Goal: Complete application form: Complete application form

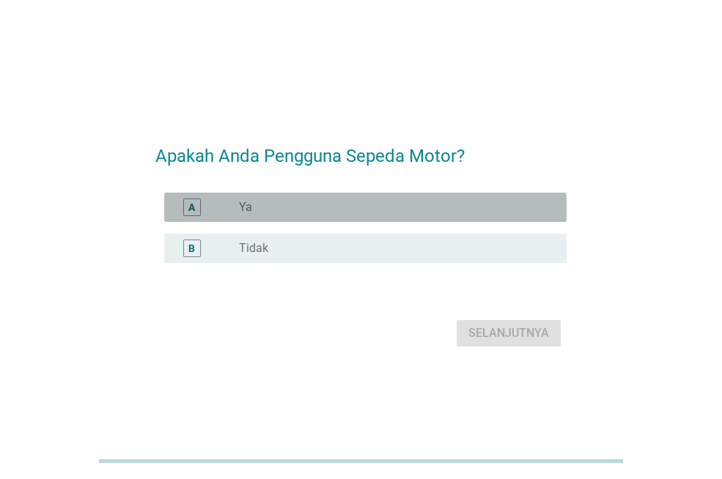
click at [323, 205] on div "radio_button_unchecked Ya" at bounding box center [391, 207] width 304 height 15
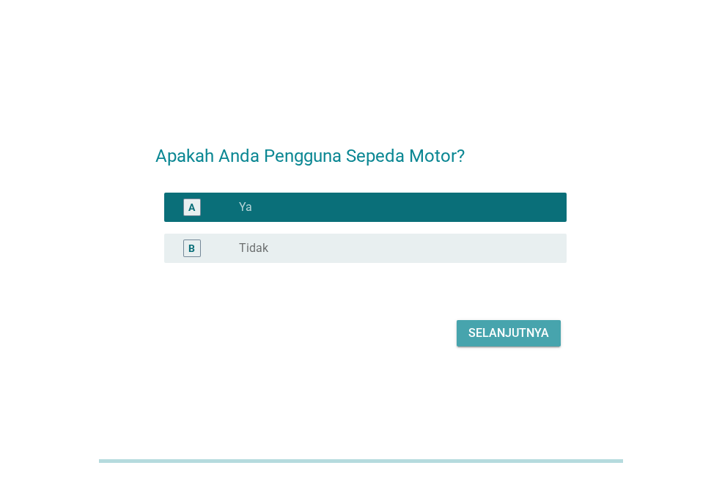
click at [504, 342] on div "Selanjutnya" at bounding box center [508, 334] width 81 height 18
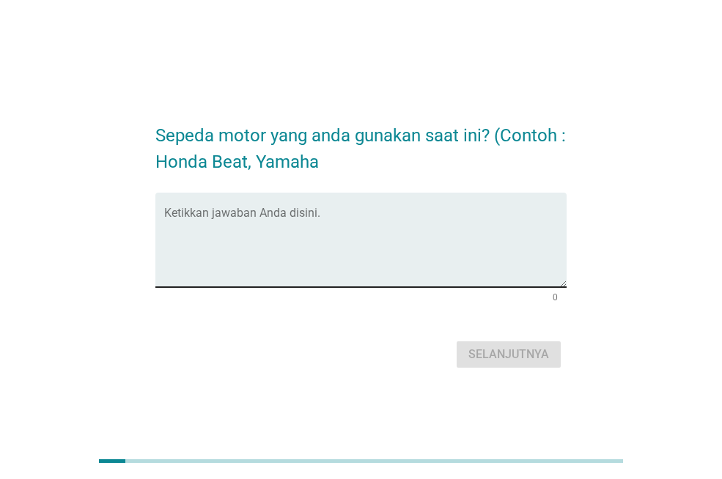
click at [441, 277] on textarea "Ketikkan jawaban Anda disini." at bounding box center [365, 248] width 402 height 77
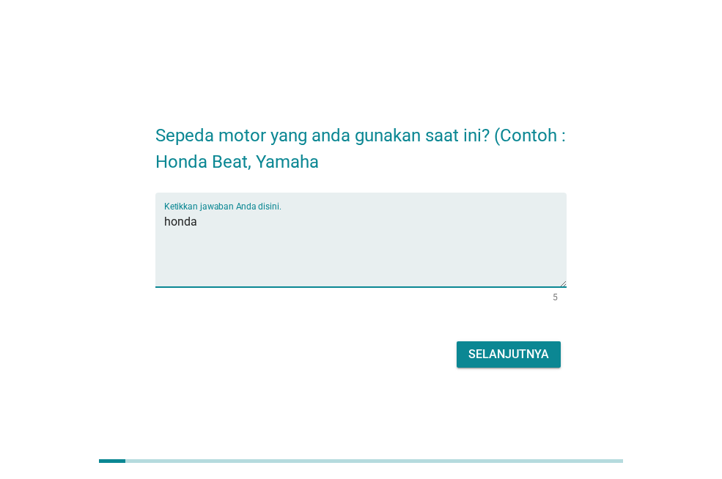
type textarea "honda"
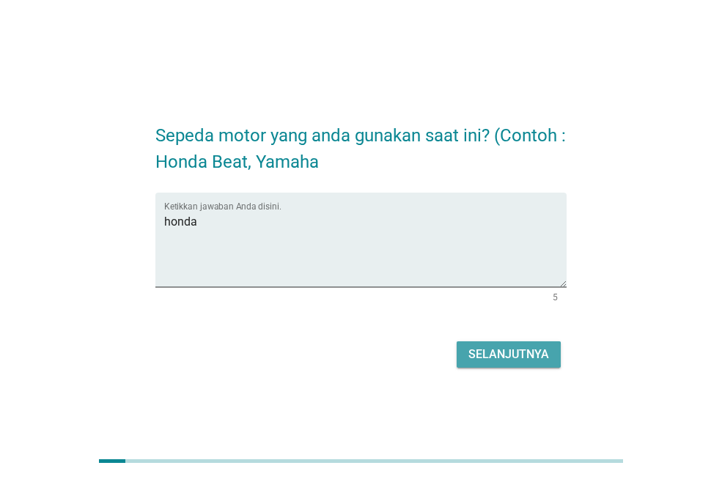
click at [479, 353] on div "Selanjutnya" at bounding box center [508, 355] width 81 height 18
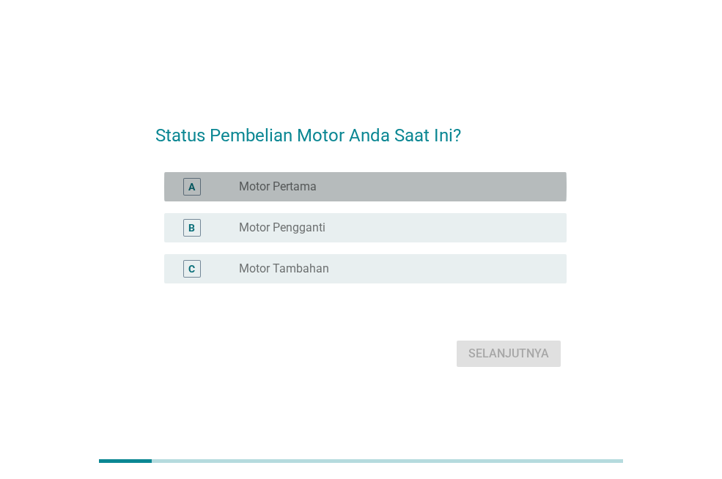
click at [364, 196] on div "A radio_button_unchecked Motor Pertama" at bounding box center [365, 186] width 402 height 29
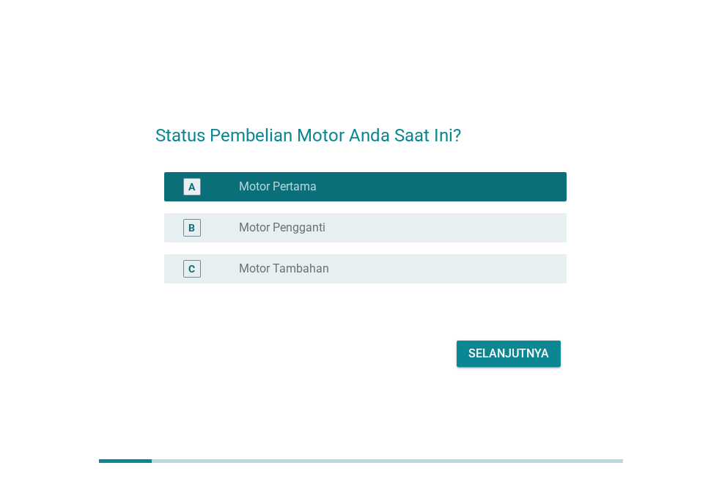
click at [498, 353] on div "Selanjutnya" at bounding box center [508, 354] width 81 height 18
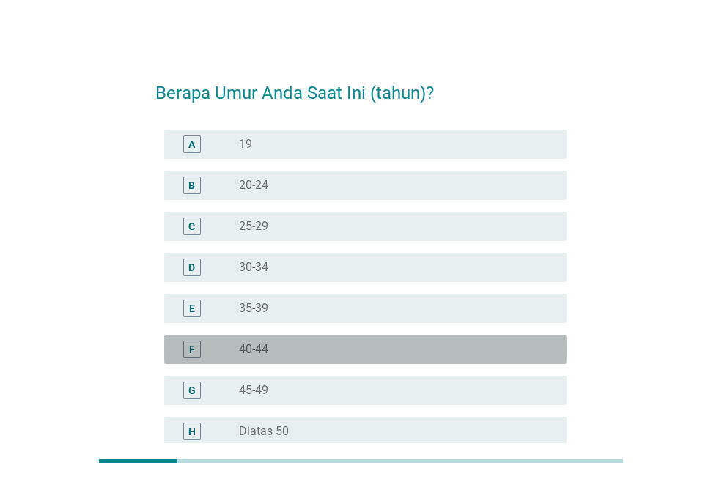
click at [272, 353] on div "radio_button_unchecked 40-44" at bounding box center [391, 349] width 304 height 15
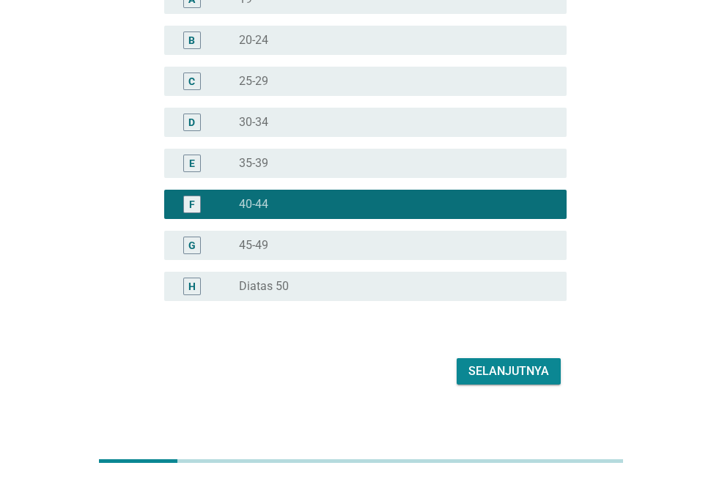
scroll to position [155, 0]
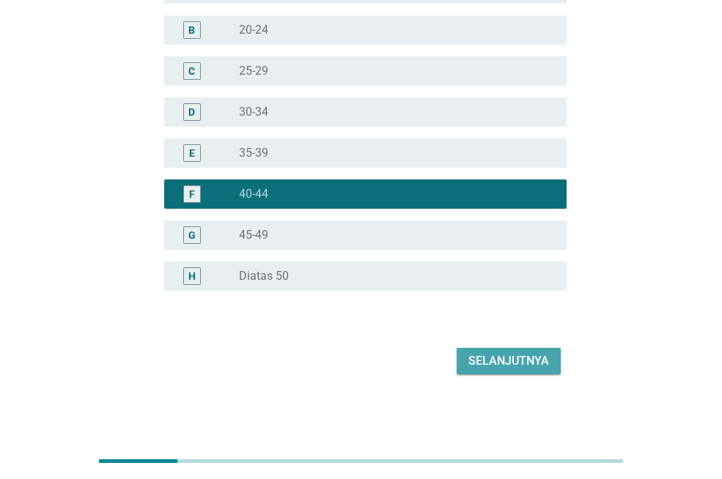
click at [496, 367] on div "Selanjutnya" at bounding box center [508, 362] width 81 height 18
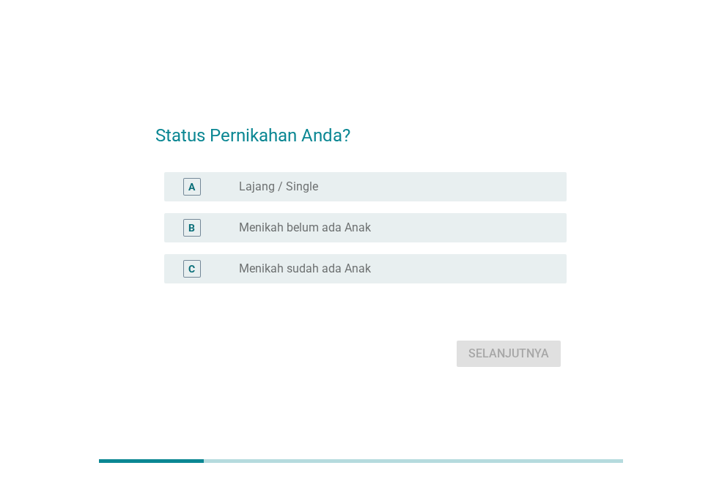
click at [325, 262] on label "Menikah sudah ada Anak" at bounding box center [305, 269] width 132 height 15
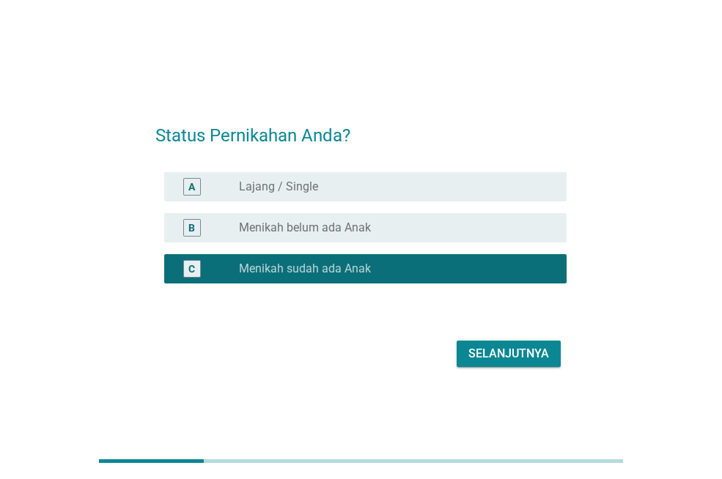
click at [509, 345] on div "Selanjutnya" at bounding box center [508, 354] width 81 height 18
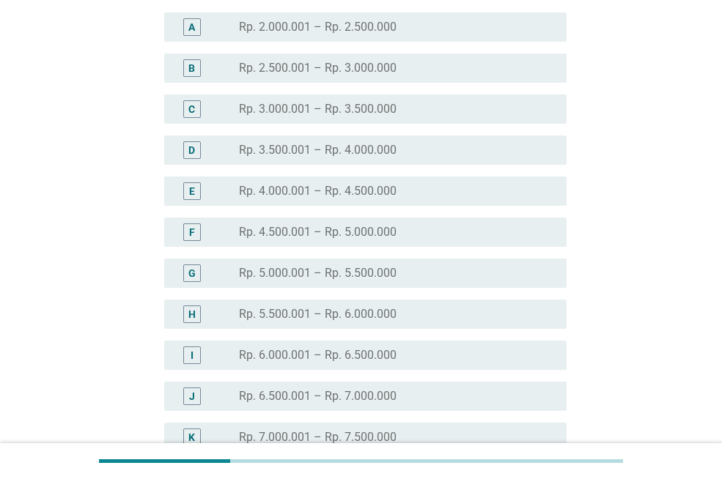
scroll to position [147, 0]
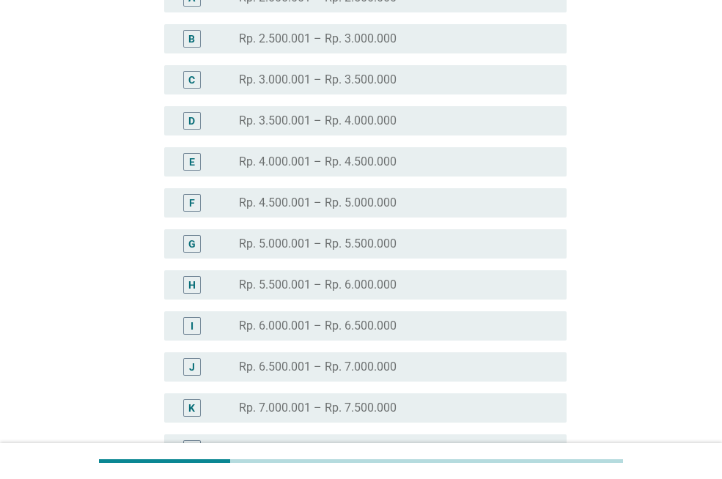
click at [299, 287] on label "Rp. 5.500.001 – Rp. 6.000.000" at bounding box center [318, 285] width 158 height 15
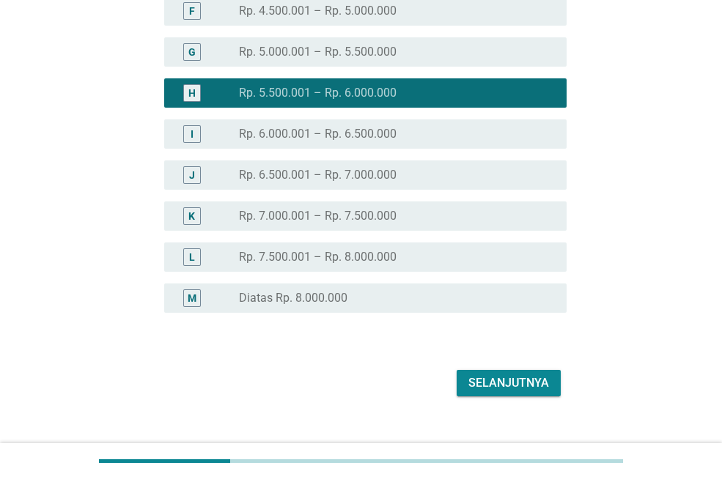
scroll to position [361, 0]
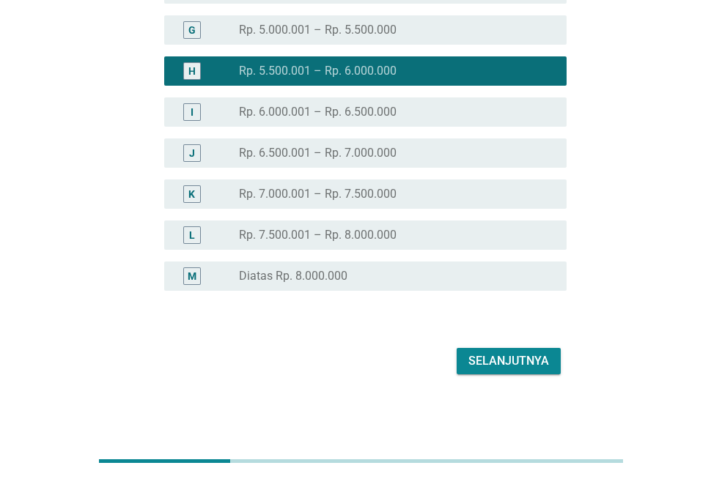
click at [502, 361] on div "Selanjutnya" at bounding box center [508, 362] width 81 height 18
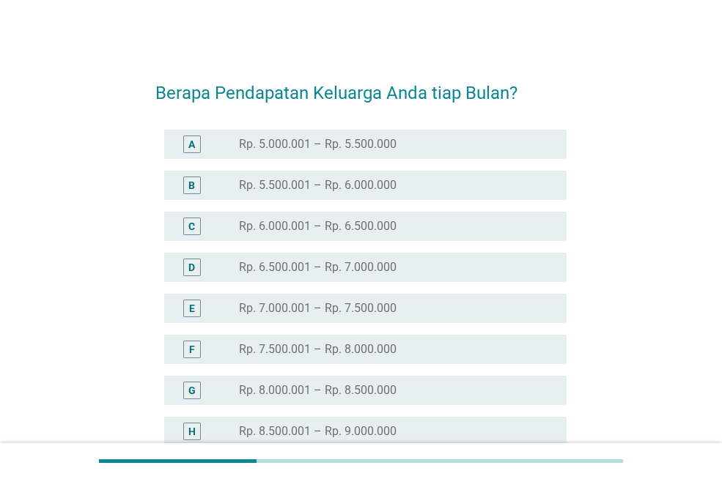
scroll to position [402, 0]
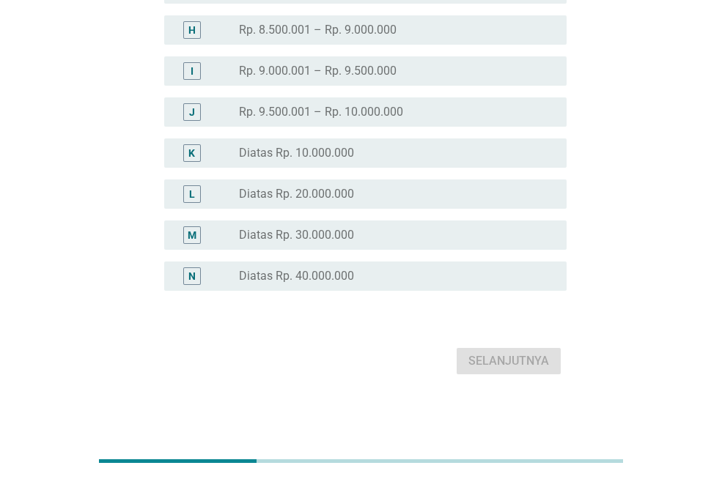
click at [342, 146] on label "Diatas Rp. 10.000.000" at bounding box center [296, 153] width 115 height 15
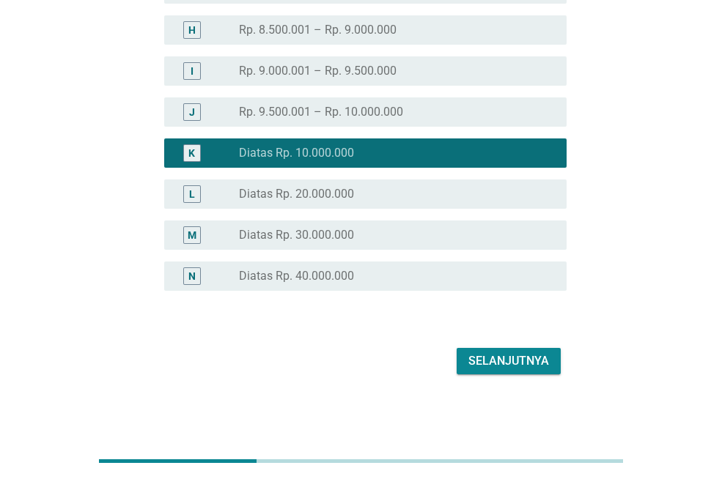
click at [485, 358] on div "Selanjutnya" at bounding box center [508, 362] width 81 height 18
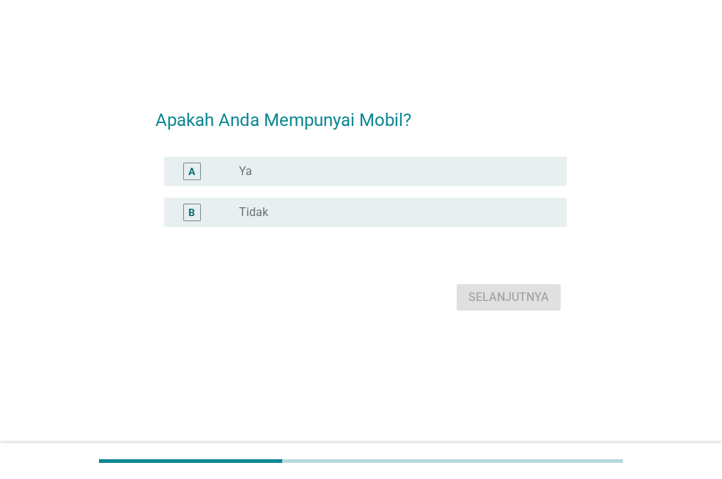
scroll to position [0, 0]
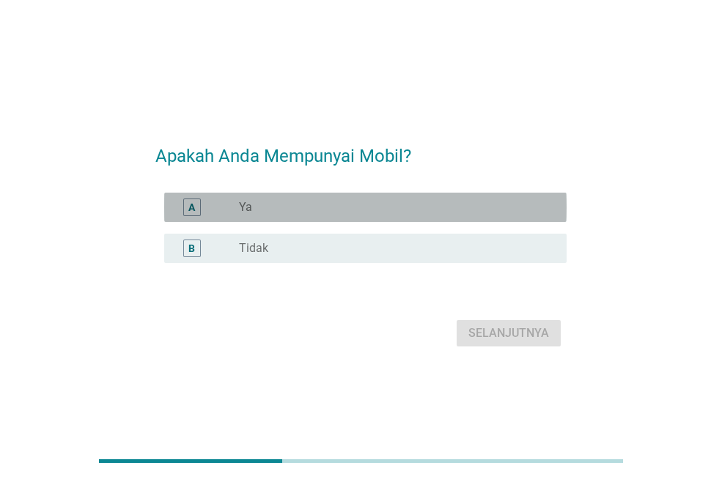
click at [301, 201] on div "radio_button_unchecked Ya" at bounding box center [391, 207] width 304 height 15
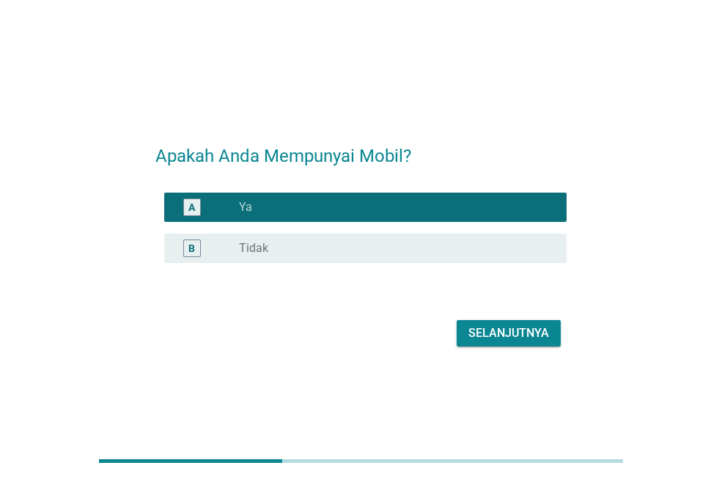
click at [503, 343] on button "Selanjutnya" at bounding box center [509, 333] width 104 height 26
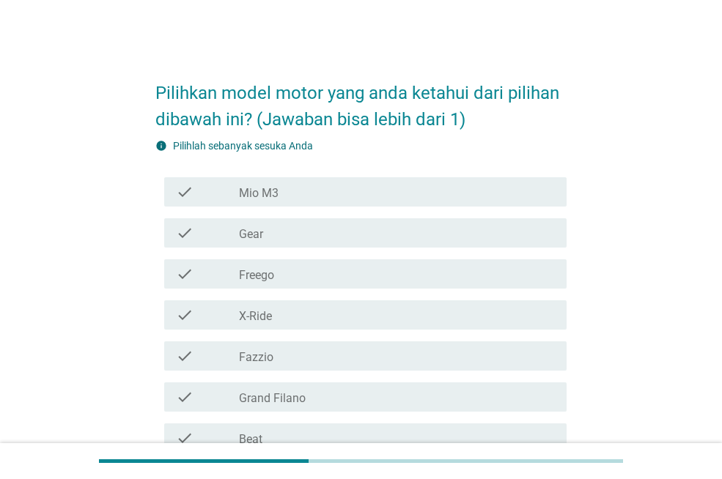
click at [125, 189] on div "Pilihkan model motor yang anda ketahui dari pilihan dibawah ini? (Jawaban bisa …" at bounding box center [361, 377] width 652 height 646
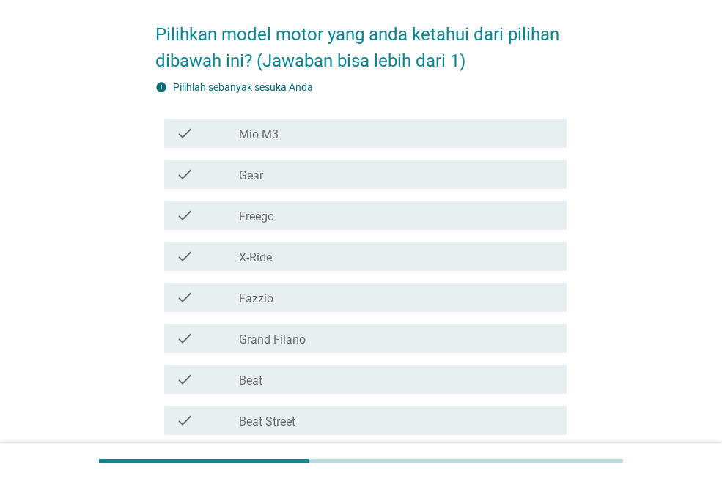
scroll to position [88, 0]
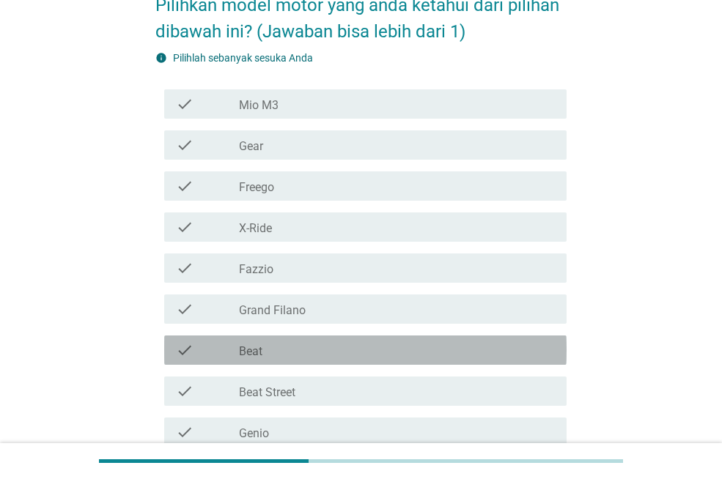
click at [284, 358] on div "check_box_outline_blank Beat" at bounding box center [397, 351] width 316 height 18
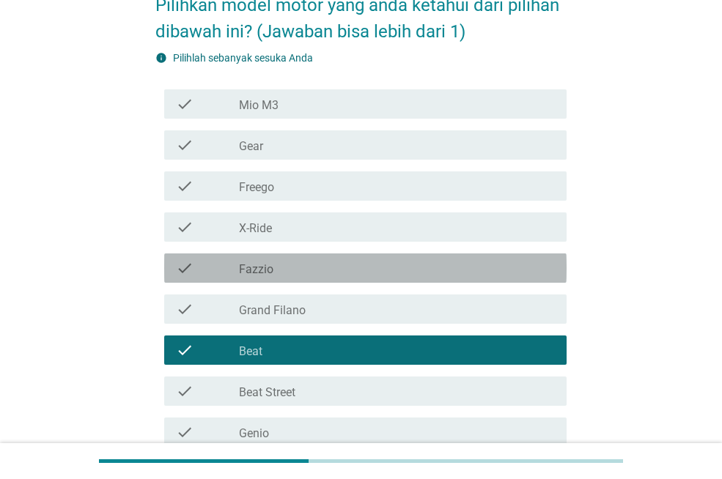
click at [267, 268] on label "Fazzio" at bounding box center [256, 269] width 34 height 15
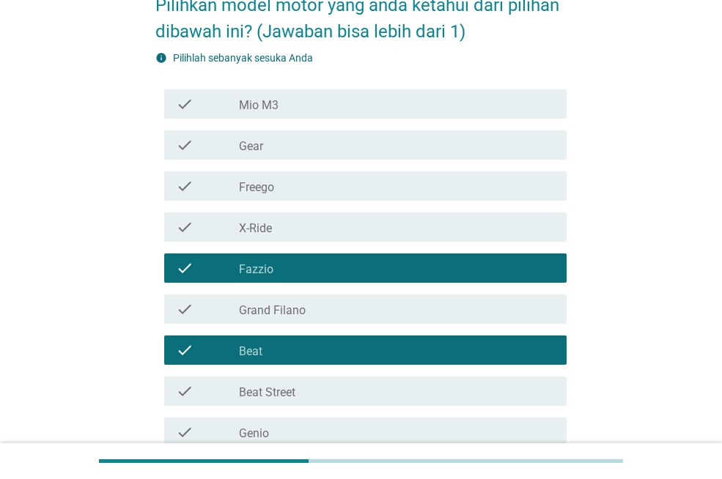
click at [265, 168] on div "check check_box_outline_blank Freego" at bounding box center [360, 186] width 411 height 41
click at [227, 178] on div "check" at bounding box center [207, 186] width 63 height 18
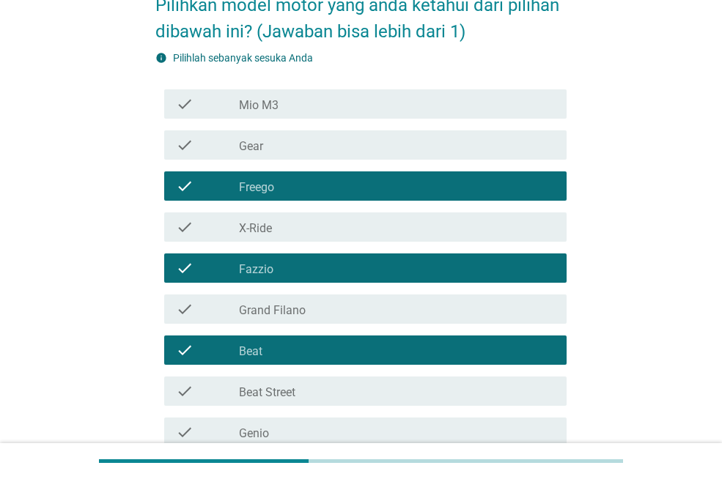
click at [257, 99] on label "Mio M3" at bounding box center [259, 105] width 40 height 15
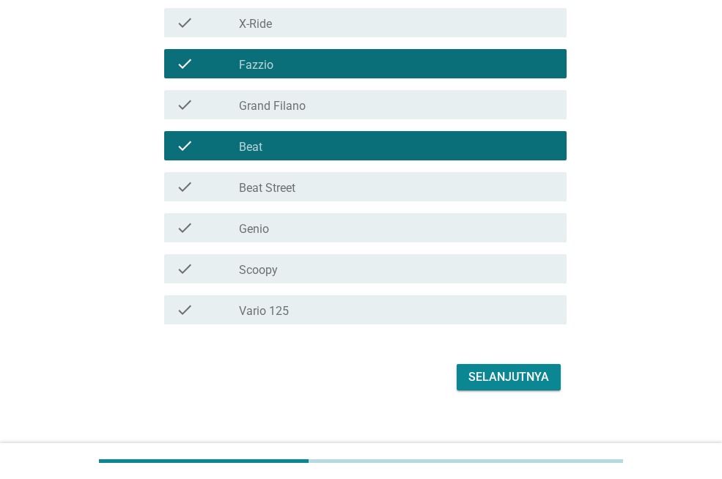
scroll to position [293, 0]
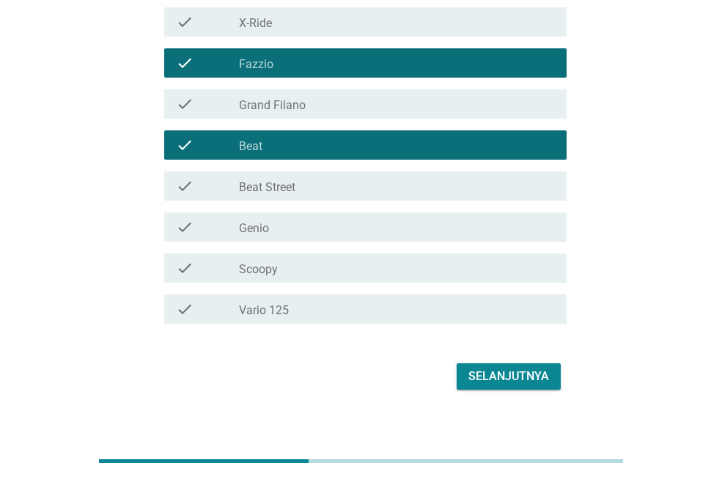
click at [283, 186] on label "Beat Street" at bounding box center [267, 187] width 56 height 15
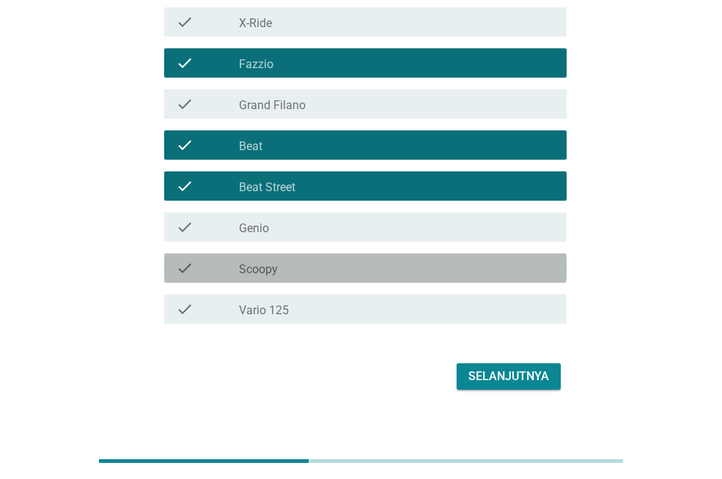
click at [293, 262] on div "check_box_outline_blank Scoopy" at bounding box center [397, 268] width 316 height 18
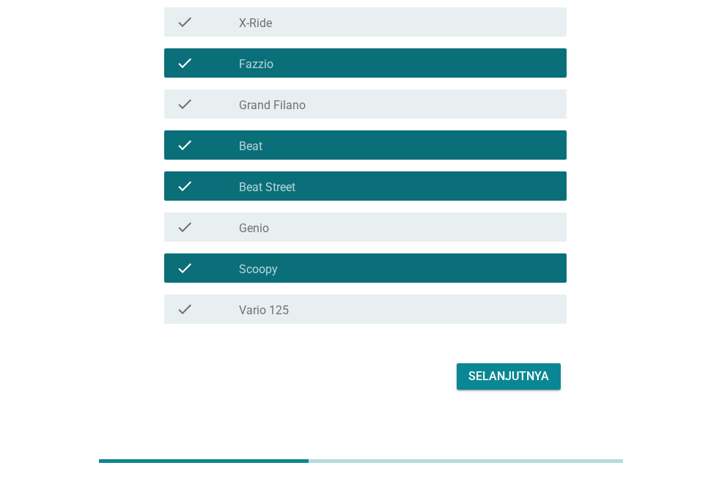
click at [304, 223] on div "check_box_outline_blank Genio" at bounding box center [397, 227] width 316 height 18
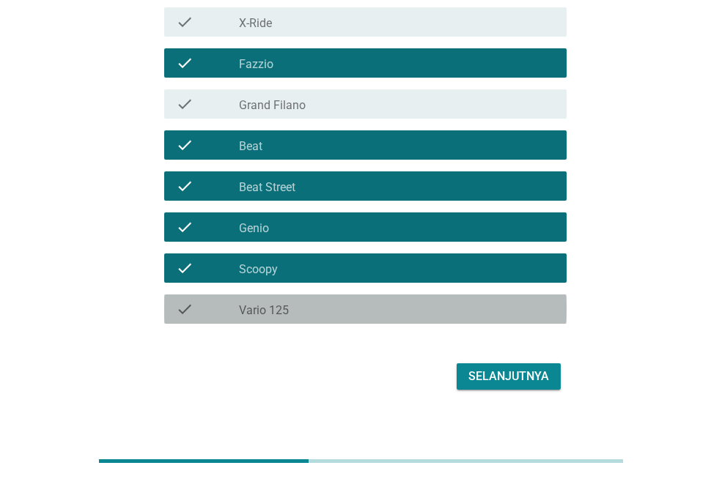
click at [341, 312] on div "check_box_outline_blank Vario 125" at bounding box center [397, 310] width 316 height 18
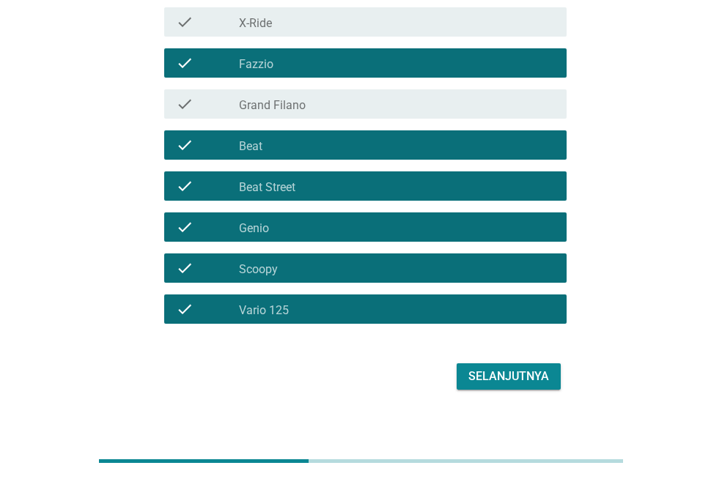
click at [498, 373] on div "Selanjutnya" at bounding box center [508, 377] width 81 height 18
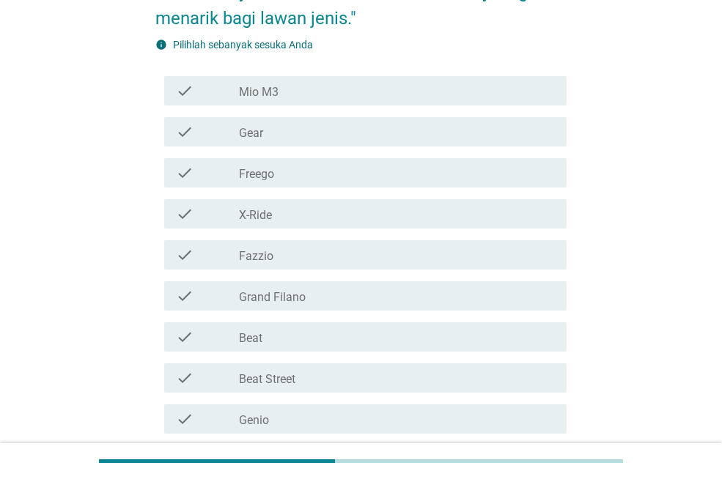
scroll to position [205, 0]
click at [286, 87] on div "check_box_outline_blank Mio M3" at bounding box center [397, 93] width 316 height 18
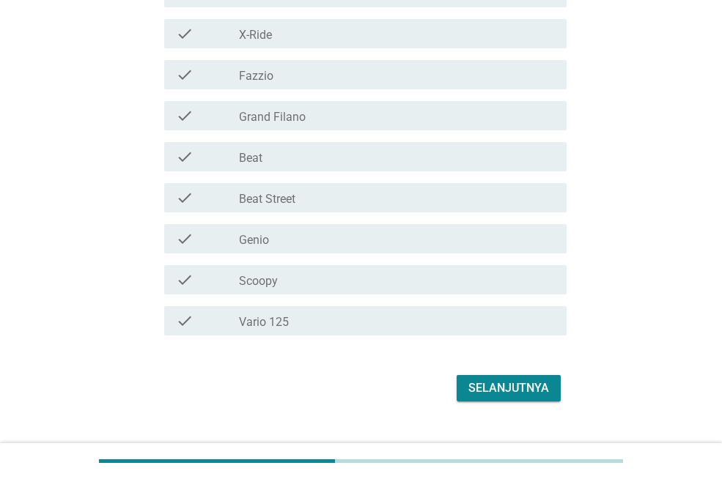
scroll to position [414, 0]
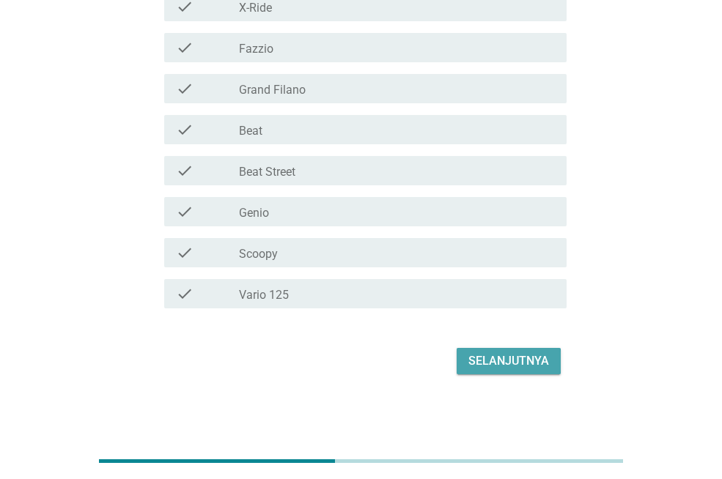
click at [483, 367] on div "Selanjutnya" at bounding box center [508, 362] width 81 height 18
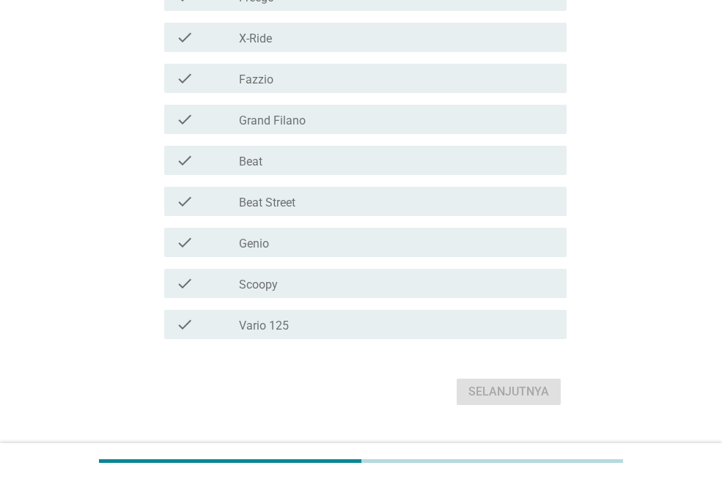
scroll to position [411, 0]
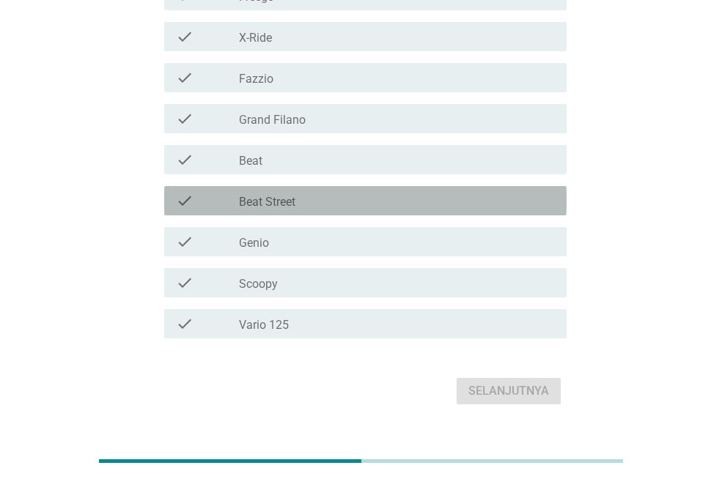
click at [298, 203] on div "check_box_outline_blank Beat Street" at bounding box center [397, 201] width 316 height 18
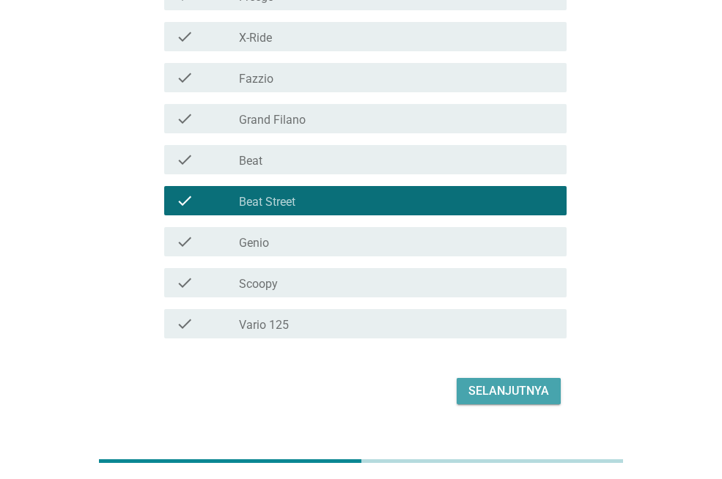
click at [493, 396] on div "Selanjutnya" at bounding box center [508, 392] width 81 height 18
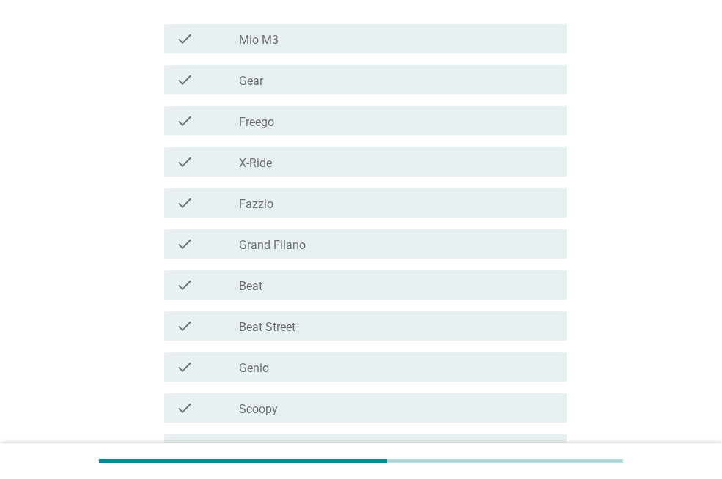
scroll to position [293, 0]
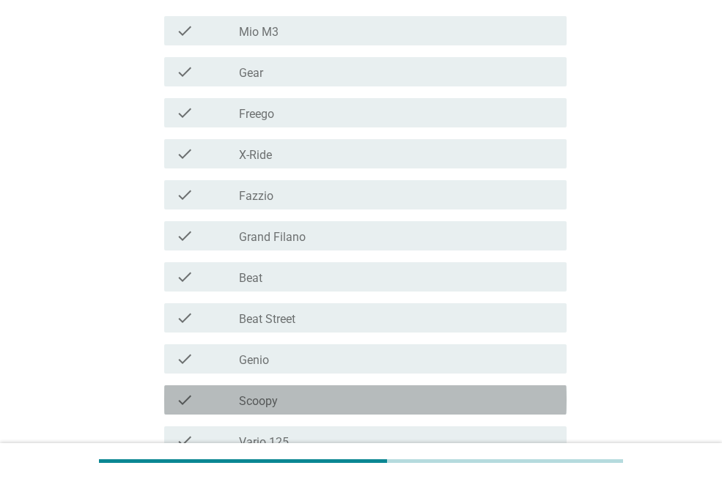
click at [304, 391] on div "check_box_outline_blank Scoopy" at bounding box center [397, 400] width 316 height 18
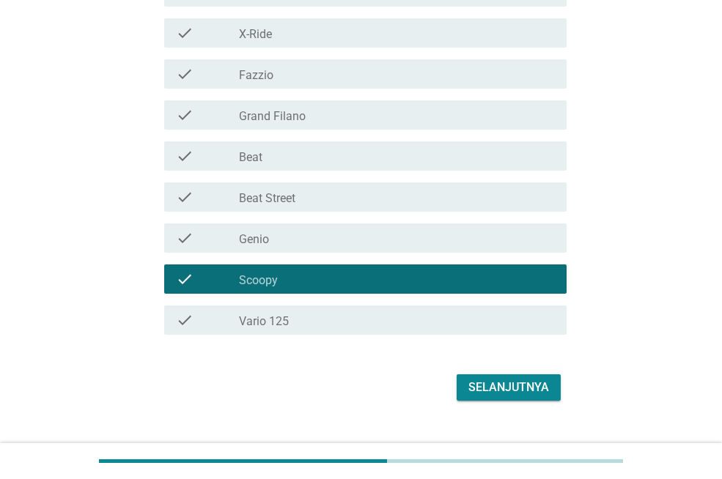
scroll to position [441, 0]
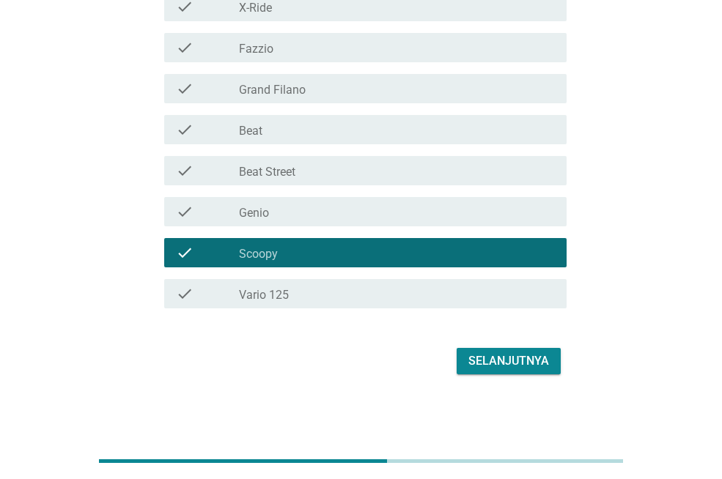
click at [493, 361] on div "Selanjutnya" at bounding box center [508, 362] width 81 height 18
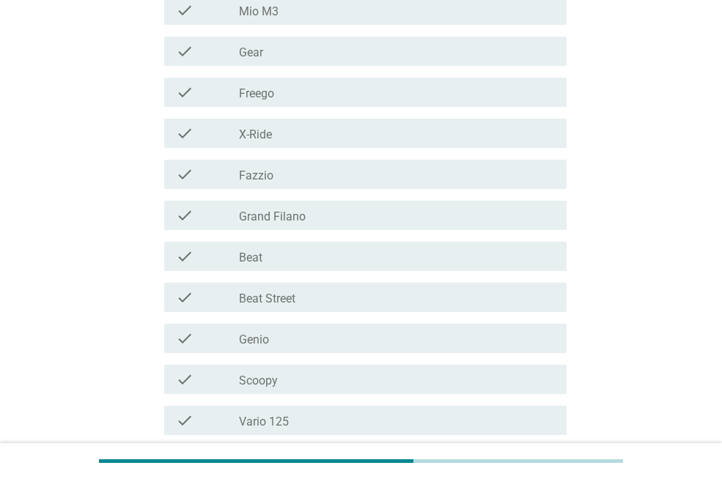
scroll to position [293, 0]
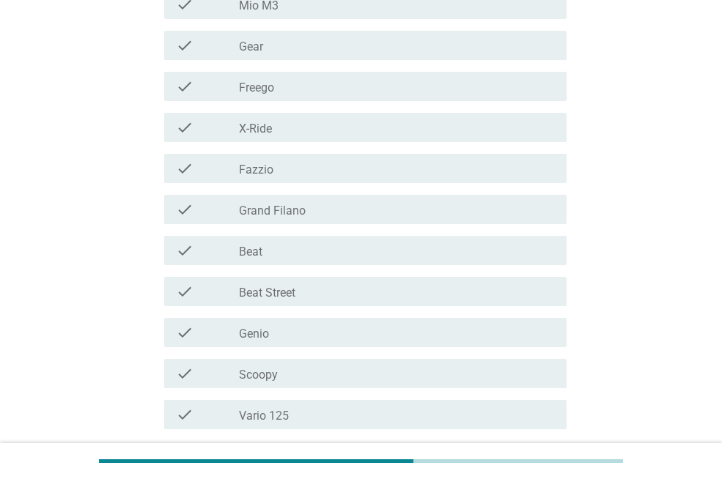
click at [287, 238] on div "check check_box_outline_blank Beat" at bounding box center [365, 250] width 402 height 29
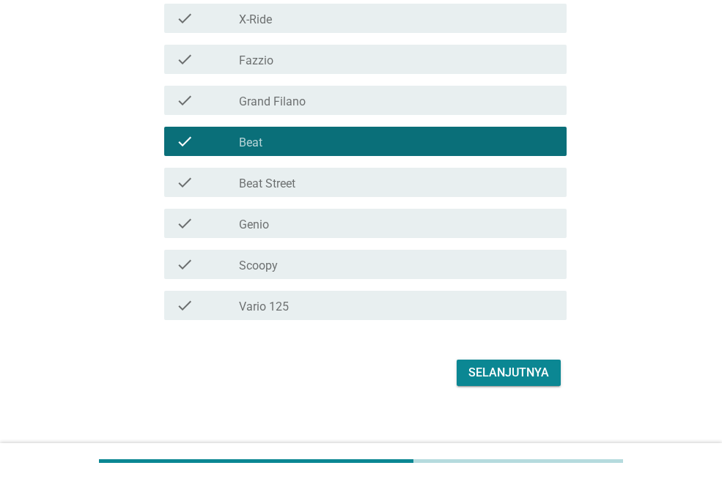
scroll to position [414, 0]
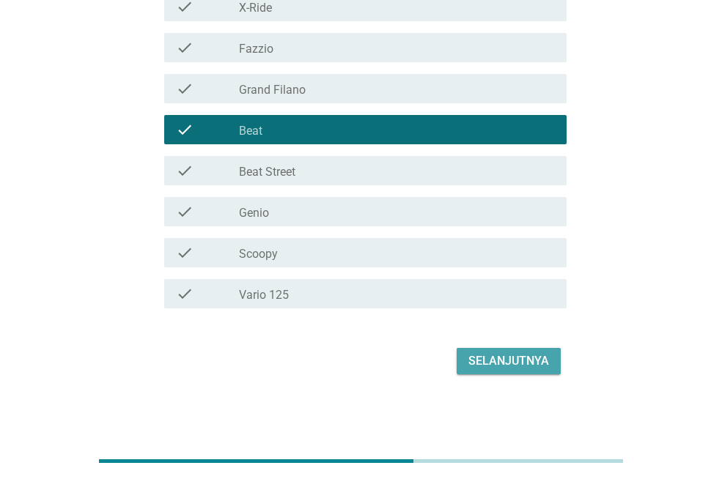
click at [495, 350] on button "Selanjutnya" at bounding box center [509, 361] width 104 height 26
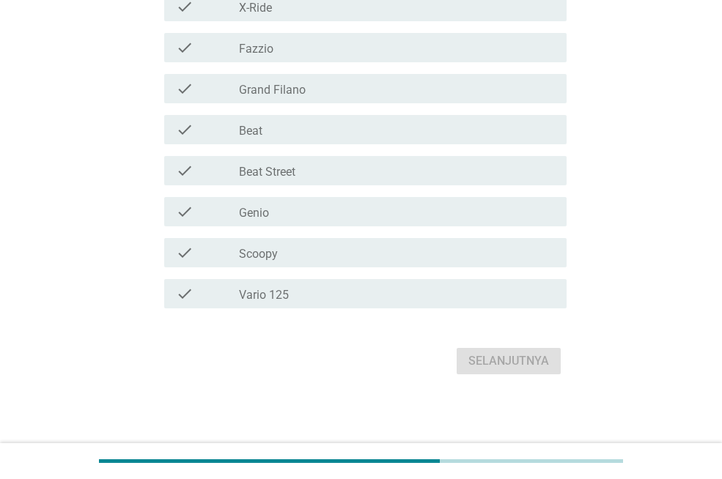
scroll to position [0, 0]
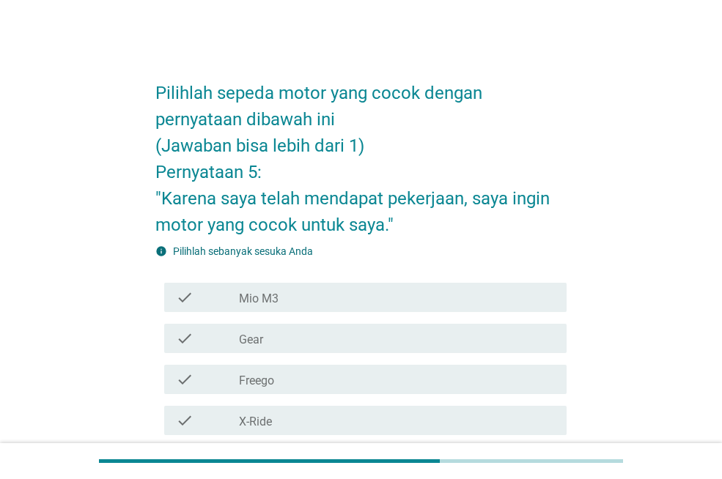
click at [588, 233] on div "Pilihlah sepeda motor yang cocok dengan pernyataan dibawah ini (Jawaban bisa le…" at bounding box center [361, 429] width 652 height 751
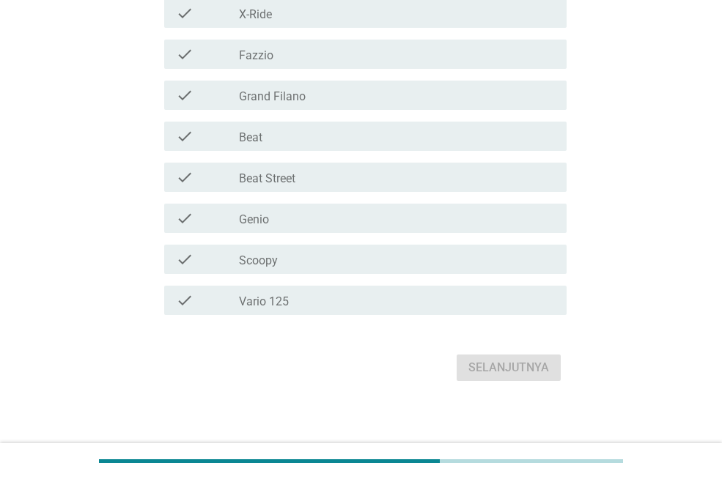
scroll to position [414, 0]
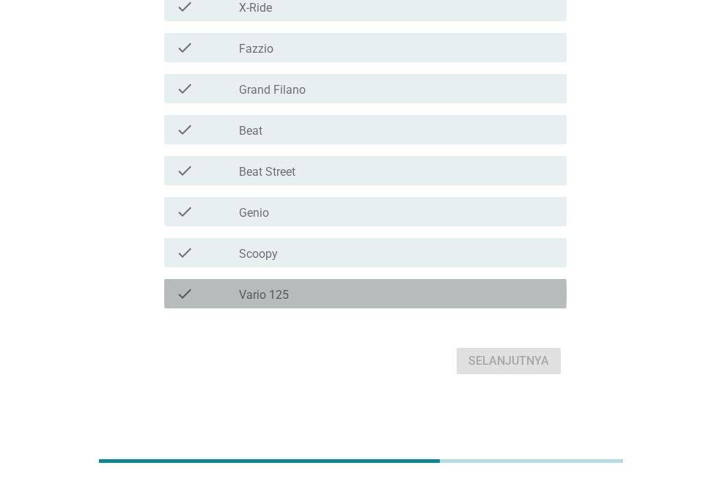
click at [340, 293] on div "check_box_outline_blank Vario 125" at bounding box center [397, 294] width 316 height 18
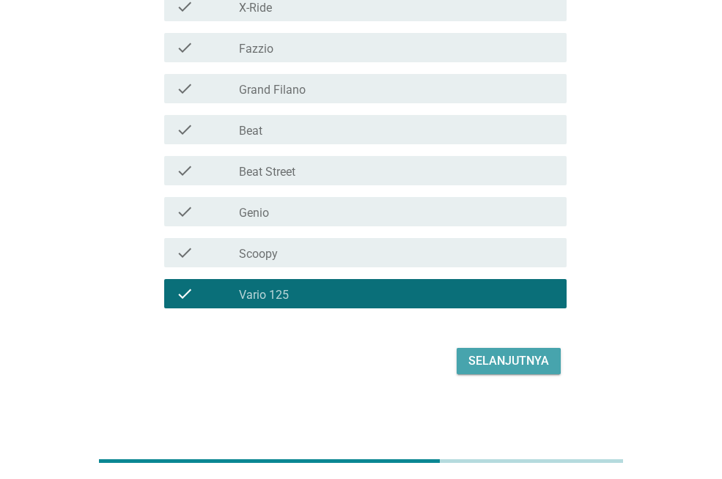
click at [502, 369] on div "Selanjutnya" at bounding box center [508, 362] width 81 height 18
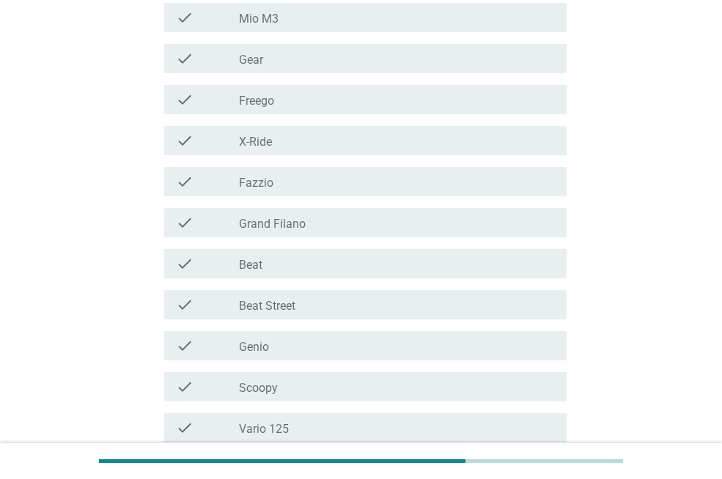
scroll to position [411, 0]
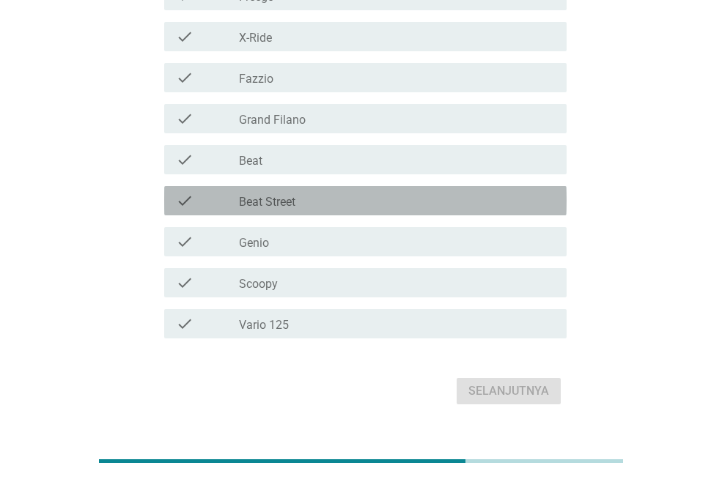
click at [314, 199] on div "check_box_outline_blank Beat Street" at bounding box center [397, 201] width 316 height 18
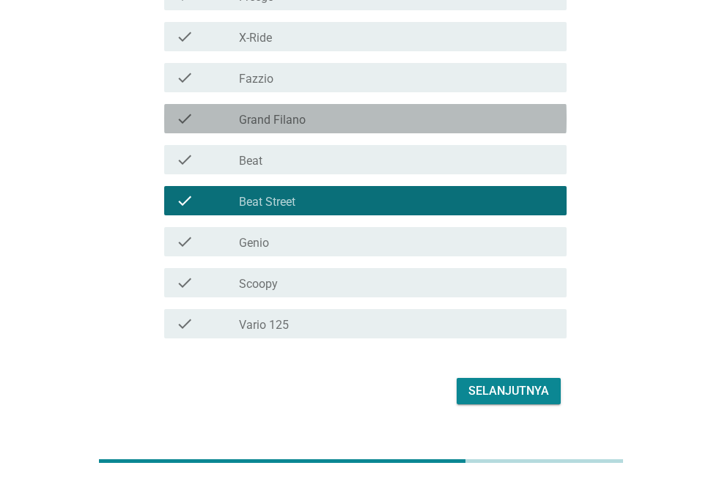
click at [317, 117] on div "check_box_outline_blank Grand Filano" at bounding box center [397, 119] width 316 height 18
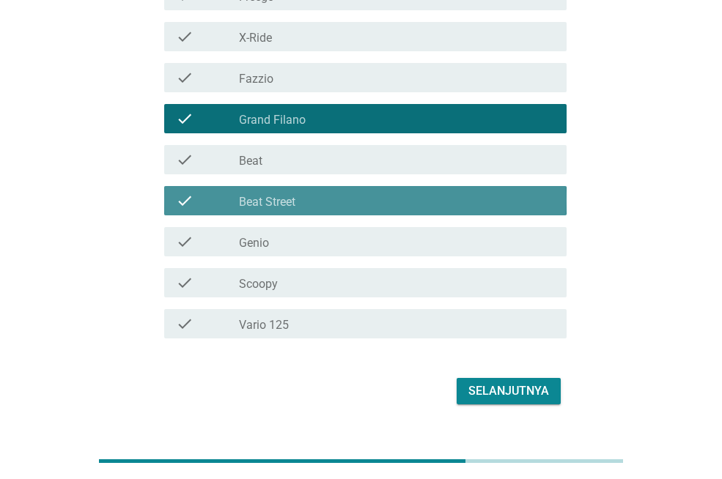
click at [334, 192] on div "check_box_outline_blank Beat Street" at bounding box center [397, 201] width 316 height 18
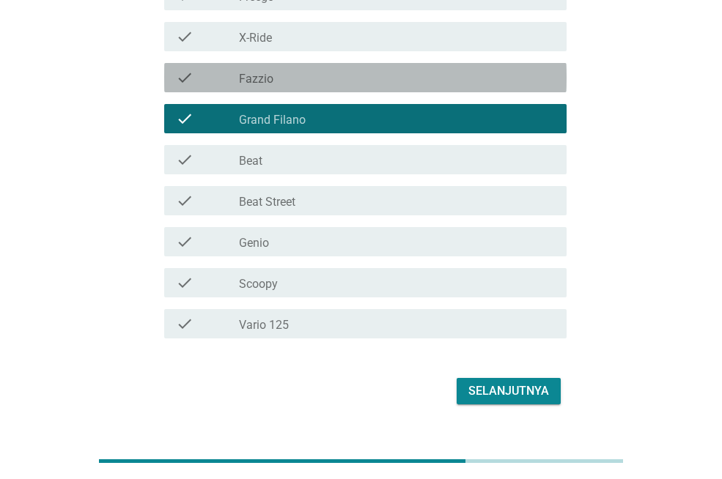
click at [286, 63] on div "check check_box_outline_blank Fazzio" at bounding box center [365, 77] width 402 height 29
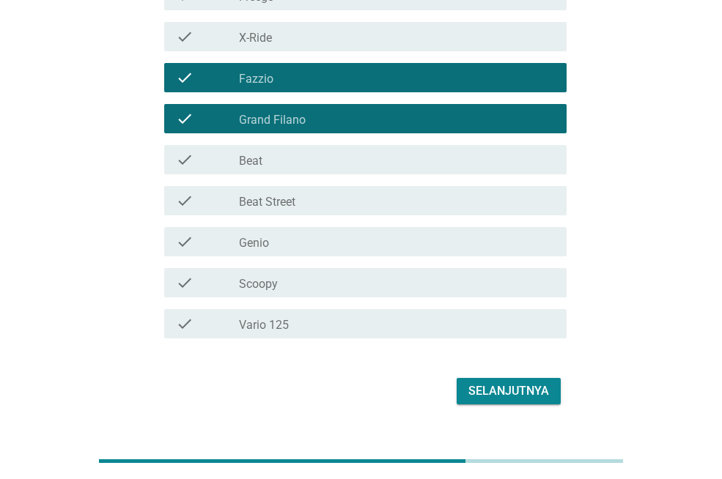
click at [487, 394] on div "Selanjutnya" at bounding box center [508, 392] width 81 height 18
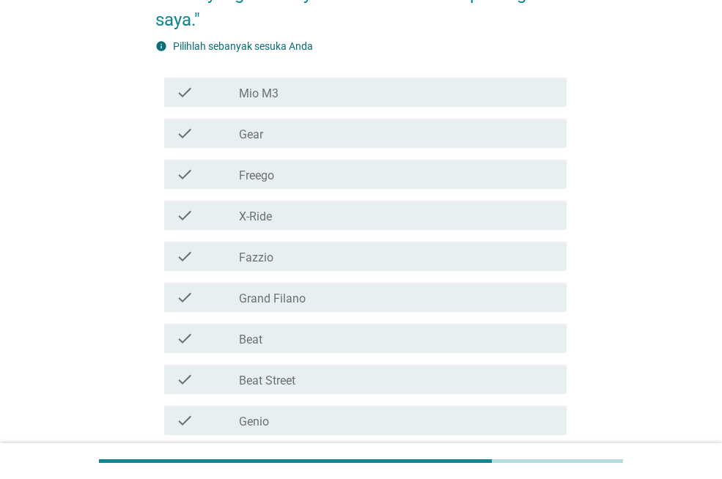
scroll to position [235, 0]
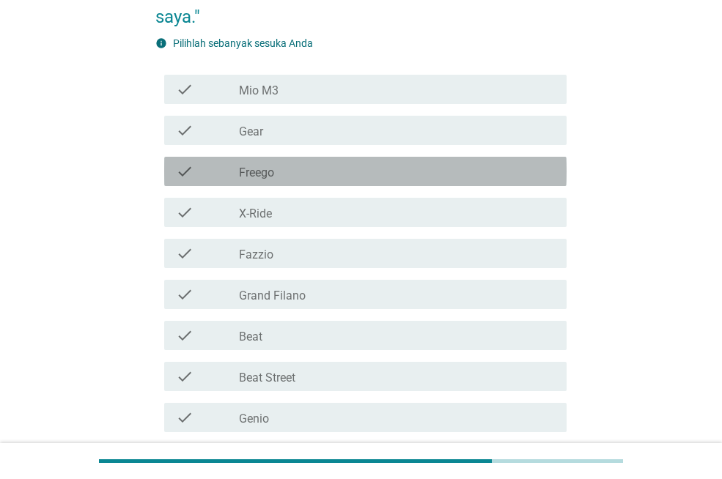
click at [297, 159] on div "check check_box_outline_blank Freego" at bounding box center [365, 171] width 402 height 29
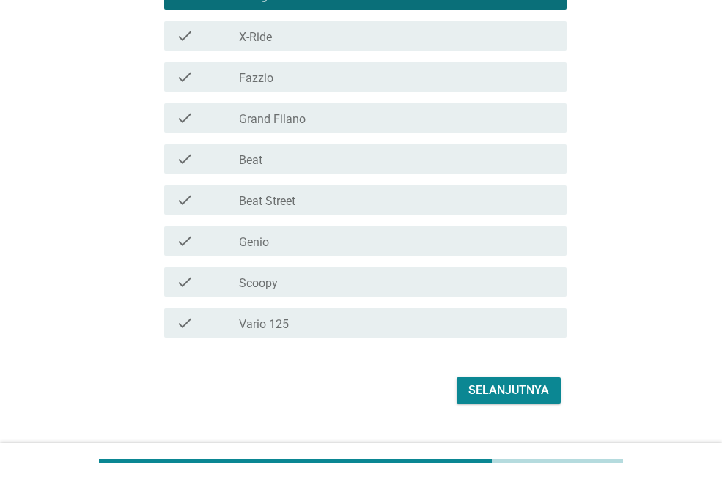
scroll to position [441, 0]
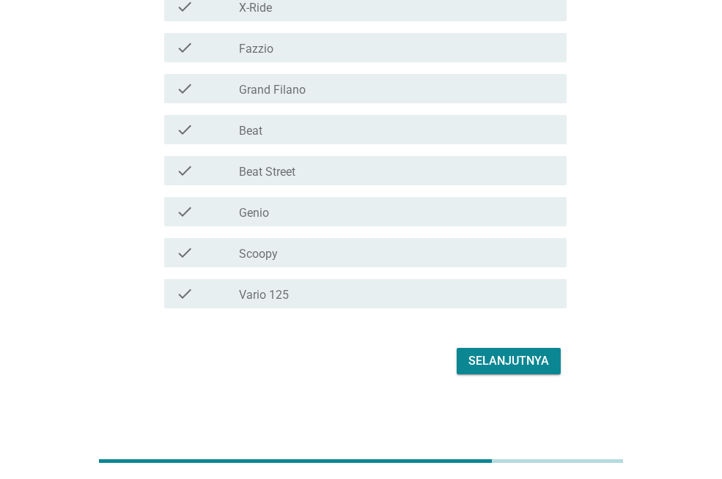
click at [519, 363] on div "Selanjutnya" at bounding box center [508, 362] width 81 height 18
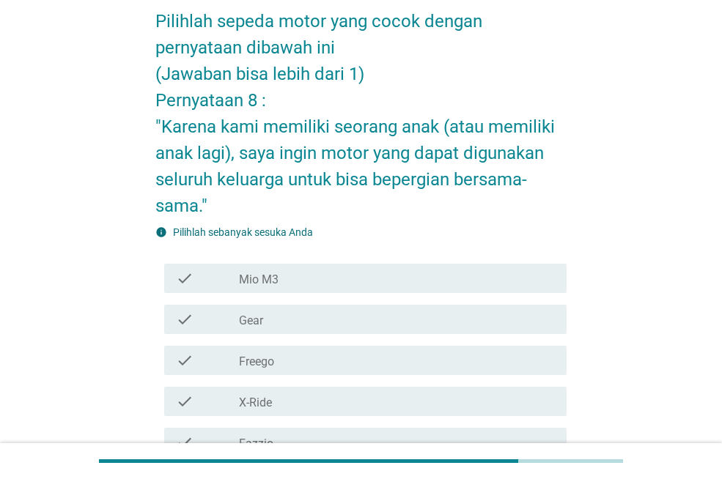
scroll to position [117, 0]
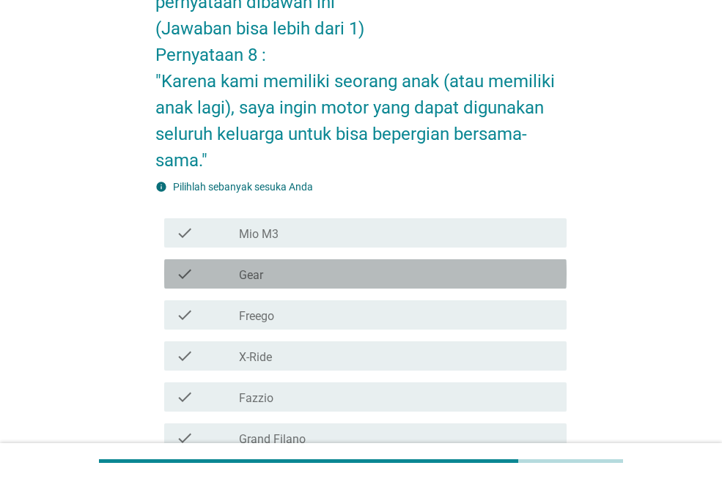
click at [295, 268] on div "check_box_outline_blank Gear" at bounding box center [397, 274] width 316 height 18
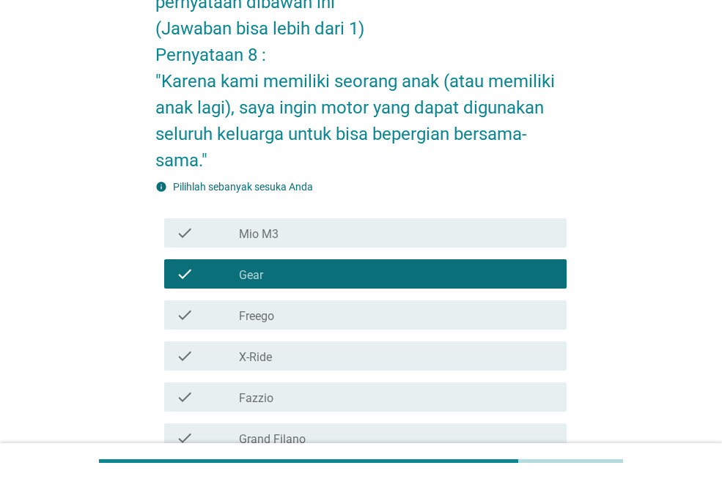
click at [295, 298] on div "check check_box_outline_blank Freego" at bounding box center [360, 315] width 411 height 41
click at [268, 312] on label "Freego" at bounding box center [256, 316] width 35 height 15
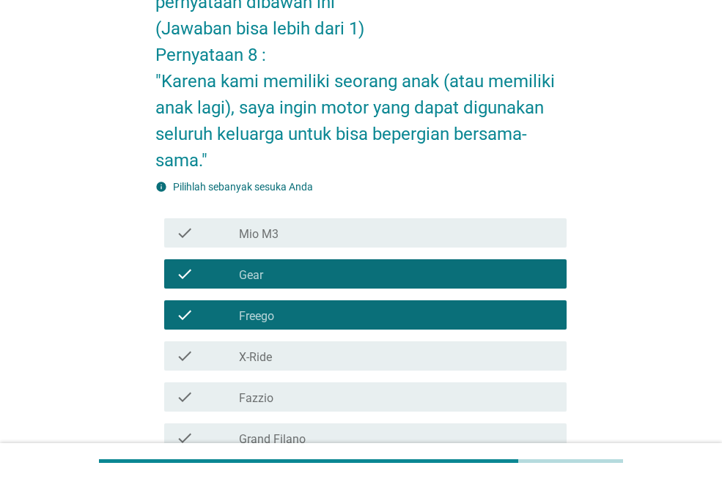
click at [273, 342] on div "check check_box_outline_blank X-Ride" at bounding box center [365, 356] width 402 height 29
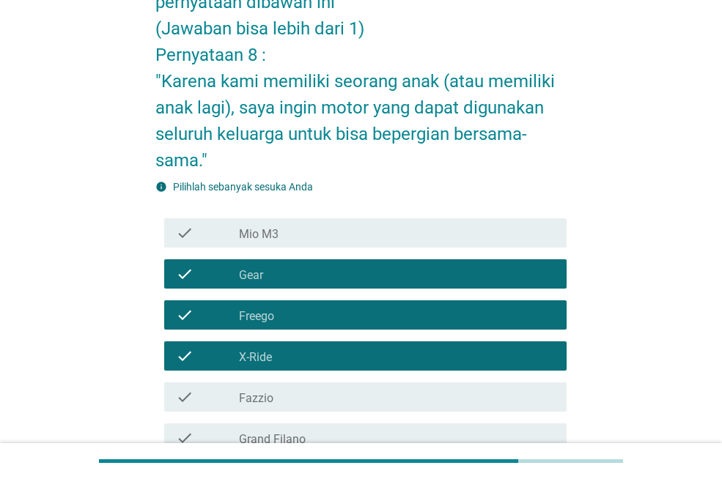
scroll to position [467, 0]
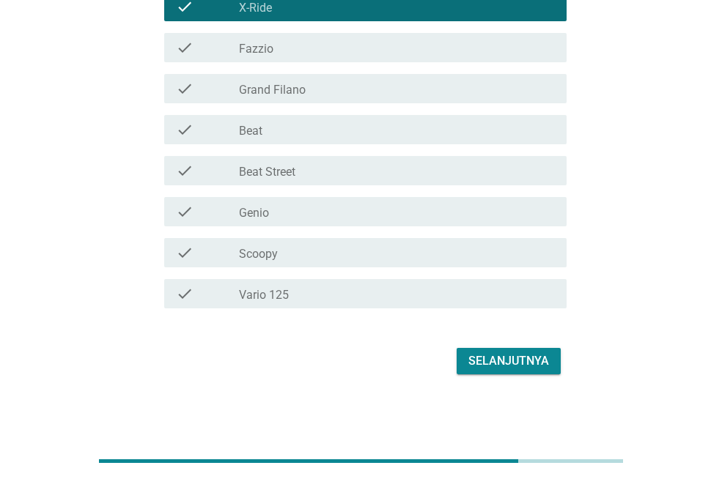
click at [309, 290] on div "check_box_outline_blank Vario 125" at bounding box center [397, 294] width 316 height 18
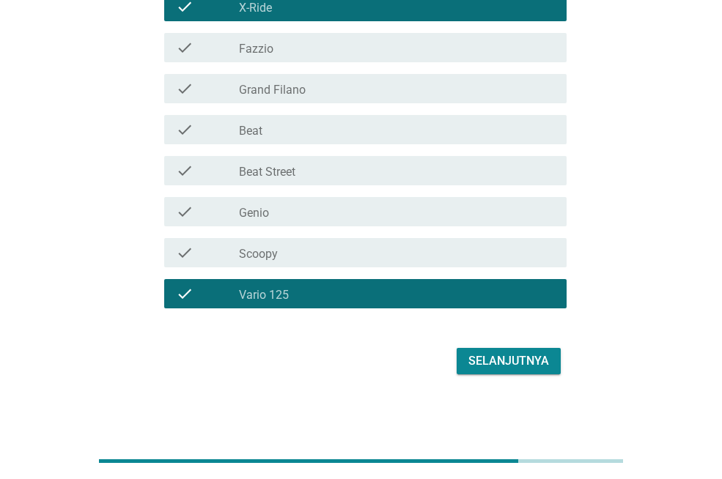
click at [497, 351] on button "Selanjutnya" at bounding box center [509, 361] width 104 height 26
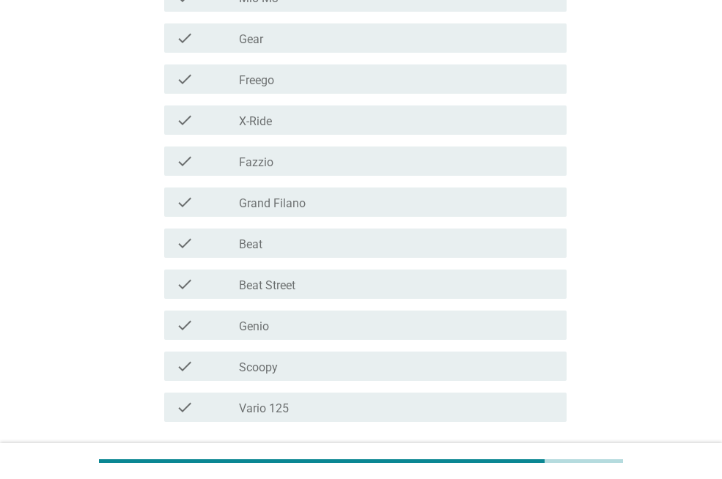
scroll to position [411, 0]
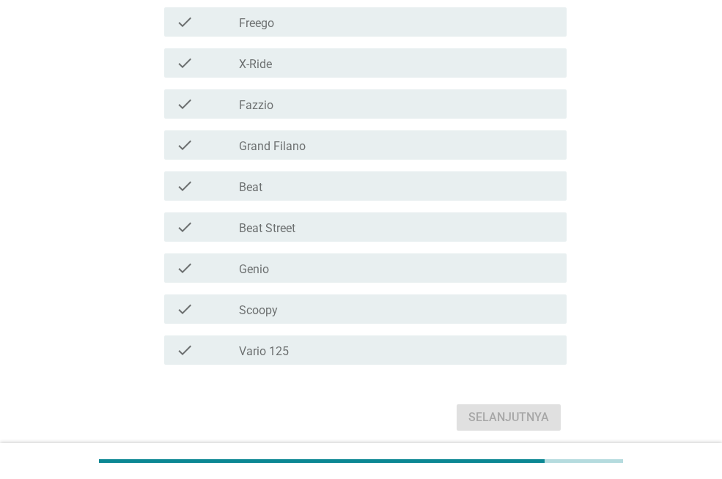
click at [324, 349] on div "check_box_outline_blank Vario 125" at bounding box center [397, 351] width 316 height 18
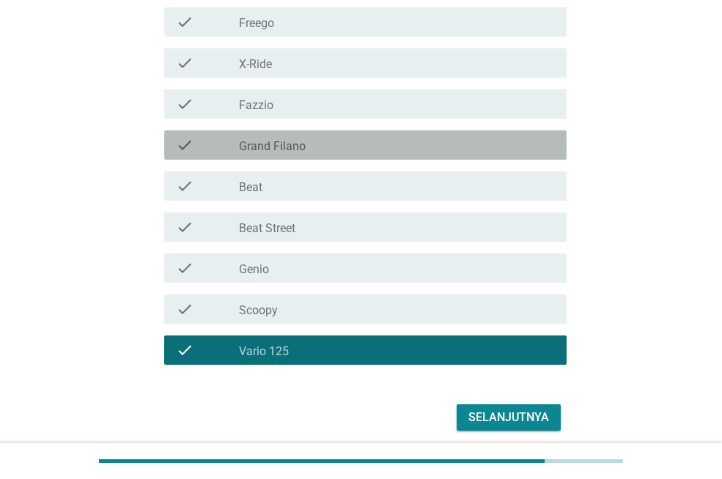
click at [307, 136] on div "check_box_outline_blank Grand Filano" at bounding box center [397, 145] width 316 height 18
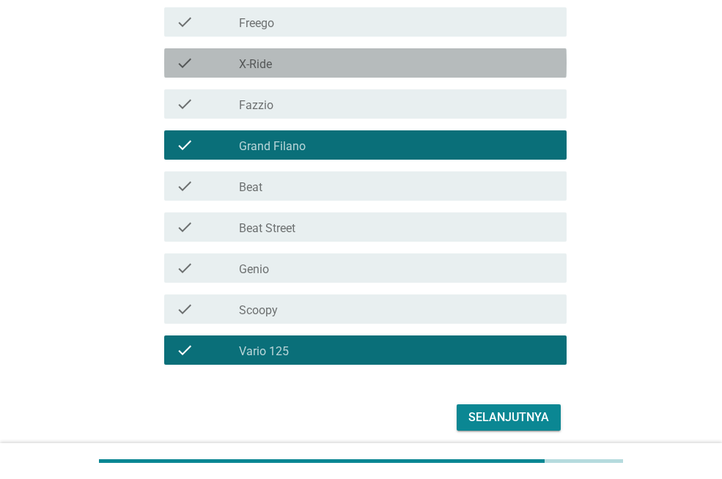
click at [294, 77] on div "check check_box_outline_blank X-Ride" at bounding box center [365, 62] width 402 height 29
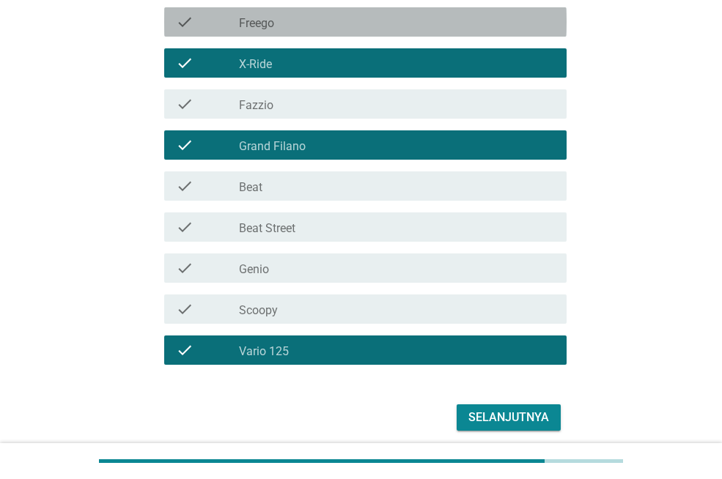
click at [288, 31] on div "check check_box_outline_blank Freego" at bounding box center [365, 21] width 402 height 29
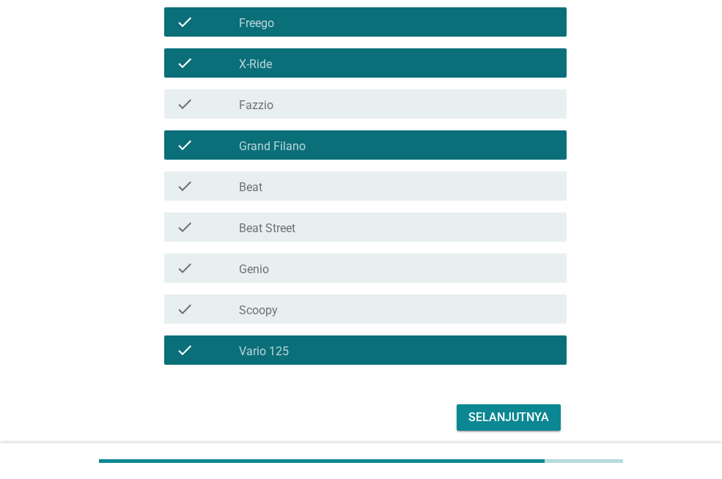
click at [308, 111] on div "check_box_outline_blank Fazzio" at bounding box center [397, 104] width 316 height 18
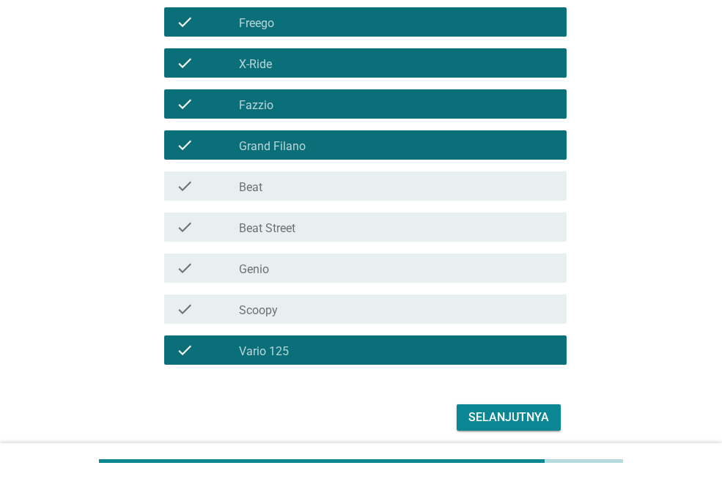
click at [518, 410] on div "Selanjutnya" at bounding box center [508, 418] width 81 height 18
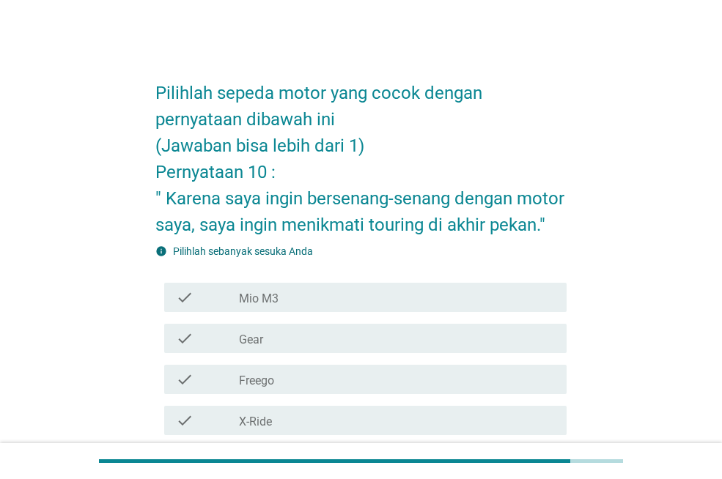
click at [589, 218] on div "Pilihlah sepeda motor yang cocok dengan pernyataan dibawah ini (Jawaban bisa le…" at bounding box center [361, 429] width 652 height 751
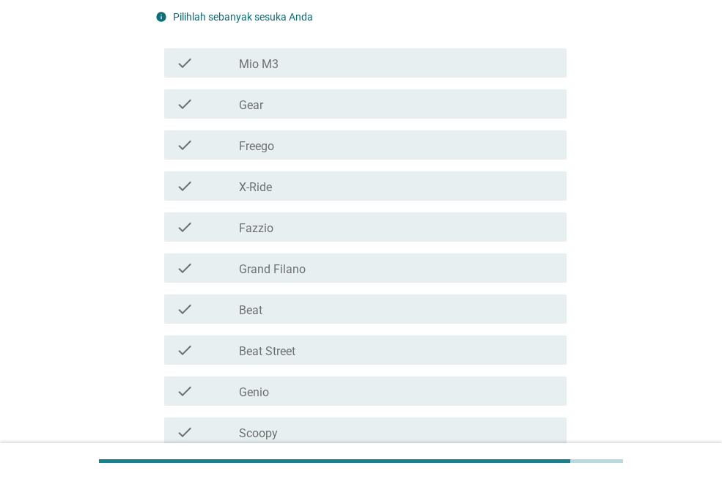
scroll to position [293, 0]
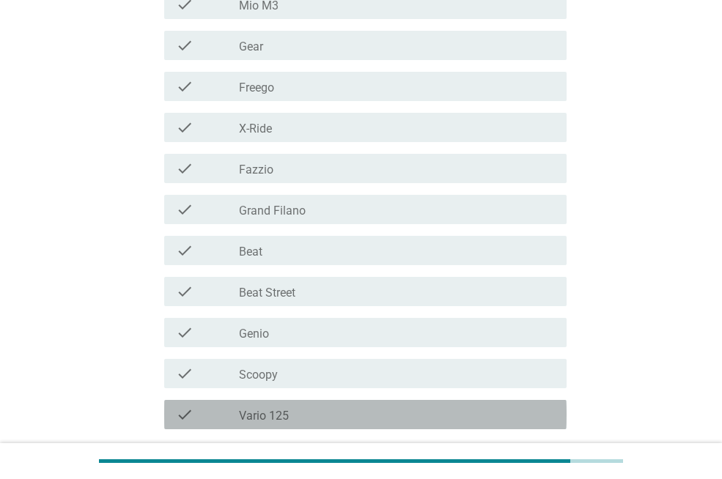
click at [312, 407] on div "check_box_outline_blank Vario 125" at bounding box center [397, 415] width 316 height 18
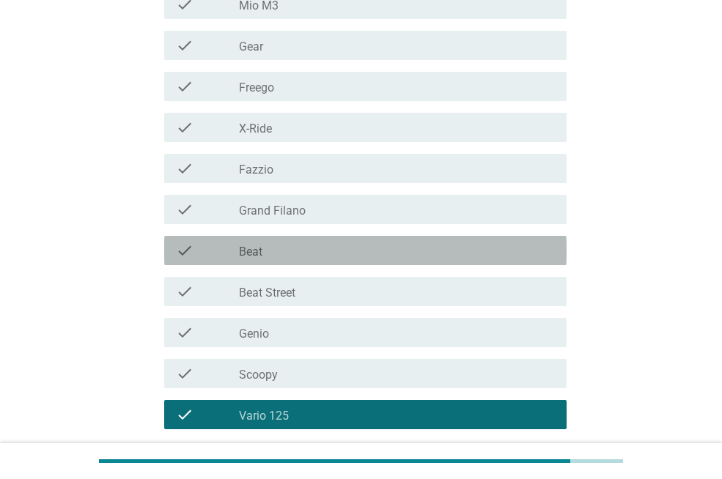
click at [306, 260] on div "check check_box_outline_blank Beat" at bounding box center [365, 250] width 402 height 29
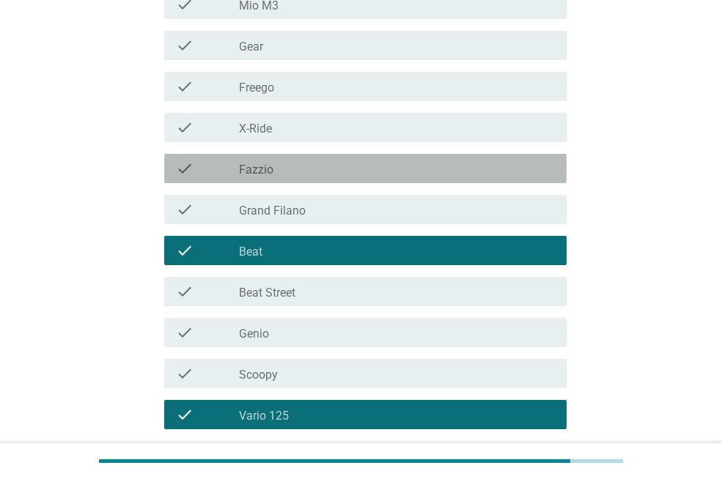
click at [290, 164] on div "check_box_outline_blank Fazzio" at bounding box center [397, 169] width 316 height 18
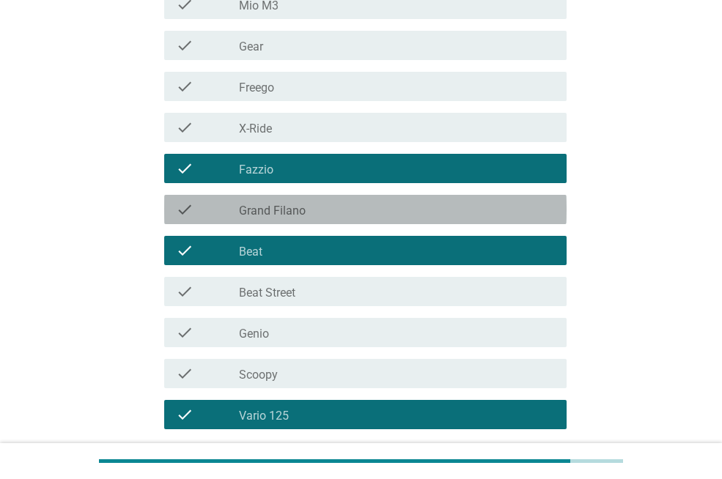
click at [308, 211] on div "check_box_outline_blank Grand Filano" at bounding box center [397, 210] width 316 height 18
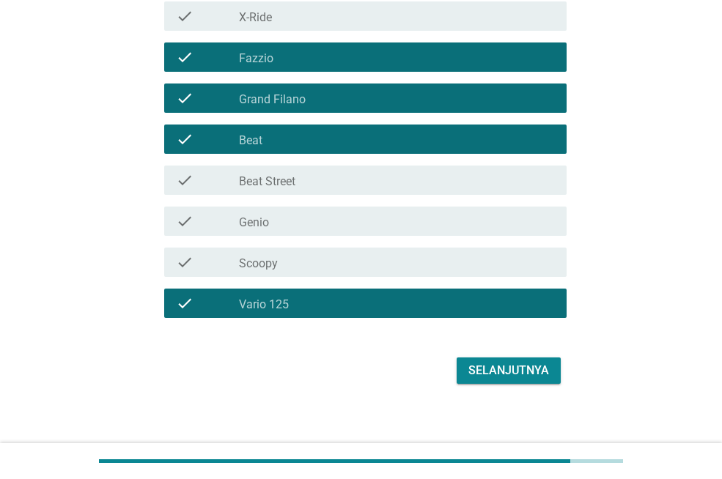
scroll to position [414, 0]
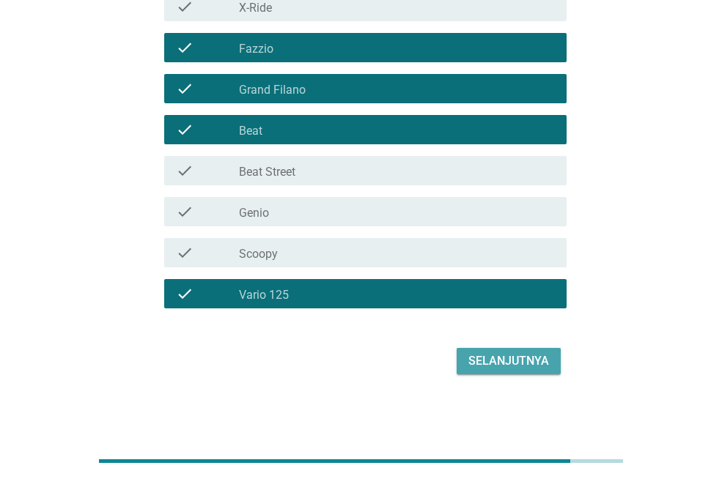
click at [490, 356] on div "Selanjutnya" at bounding box center [508, 362] width 81 height 18
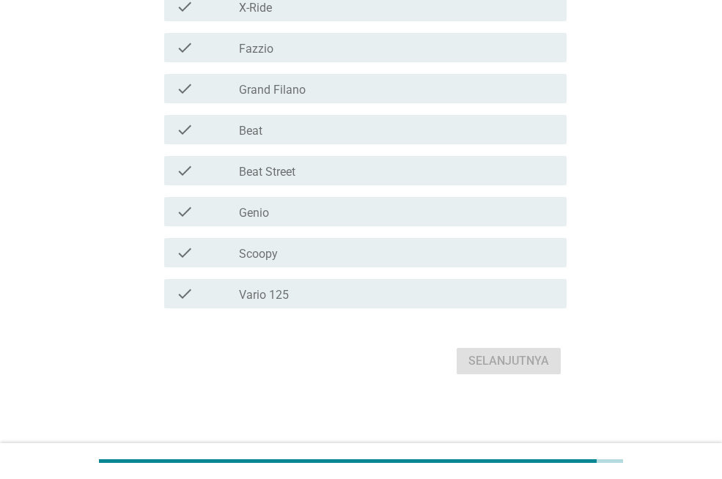
scroll to position [0, 0]
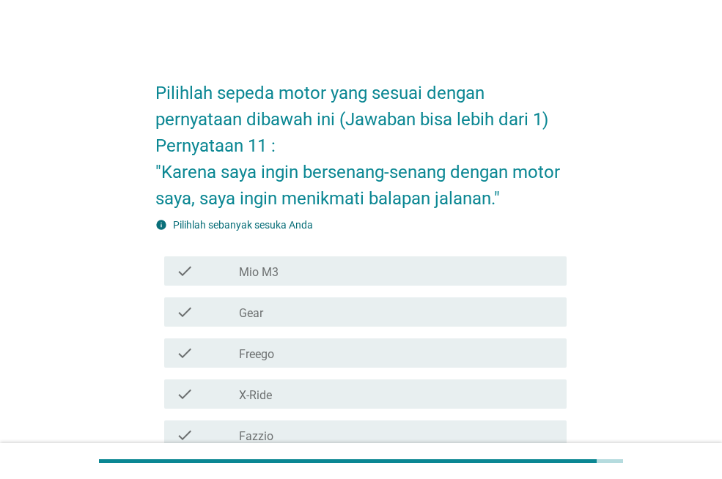
click at [652, 227] on div "Pilihlah sepeda motor yang sesuai dengan pernyataan dibawah ini (Jawaban bisa l…" at bounding box center [361, 416] width 652 height 725
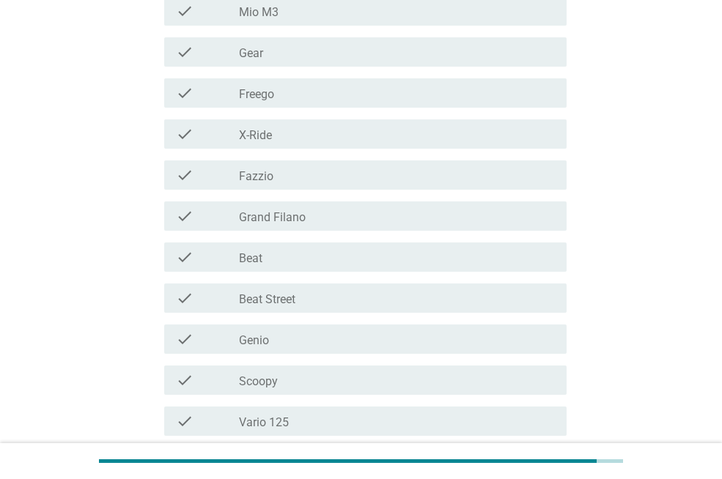
scroll to position [264, 0]
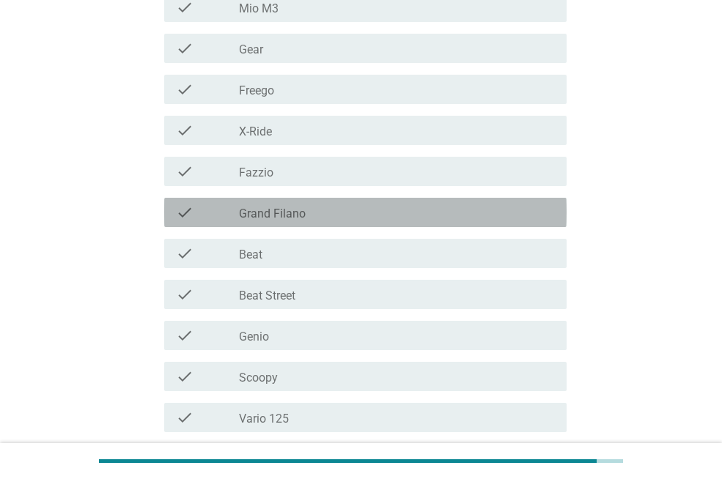
click at [321, 204] on div "check_box_outline_blank Grand Filano" at bounding box center [397, 213] width 316 height 18
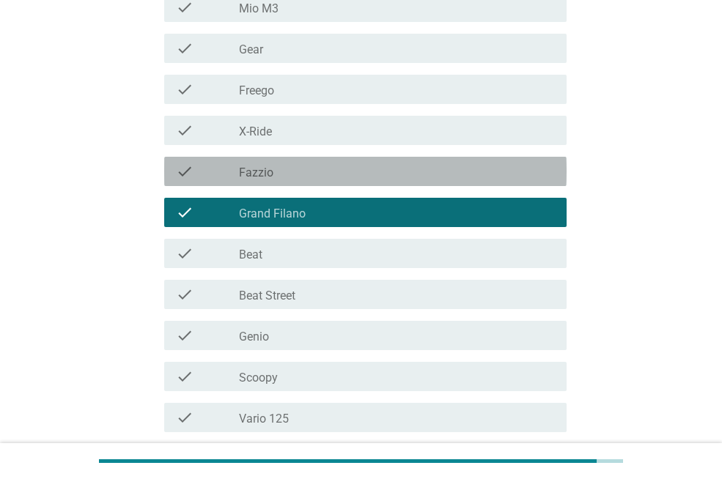
click at [309, 167] on div "check_box_outline_blank Fazzio" at bounding box center [397, 172] width 316 height 18
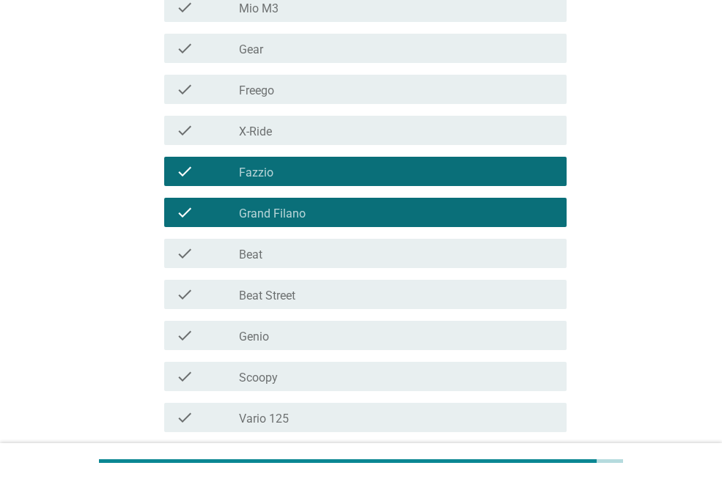
click at [296, 95] on div "check_box_outline_blank Freego" at bounding box center [397, 90] width 316 height 18
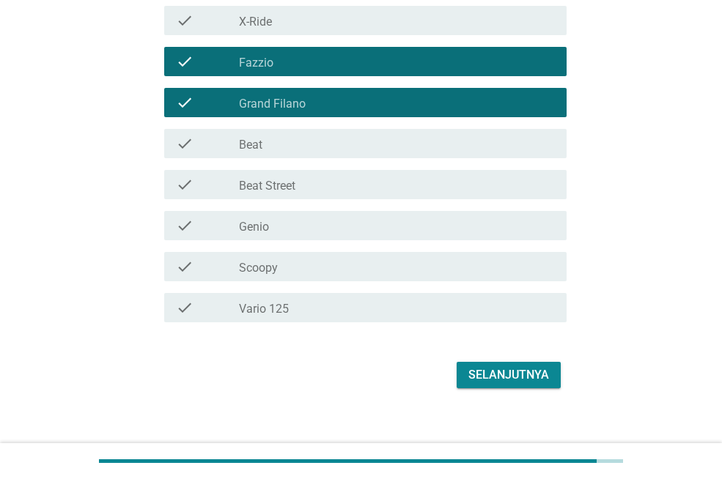
scroll to position [388, 0]
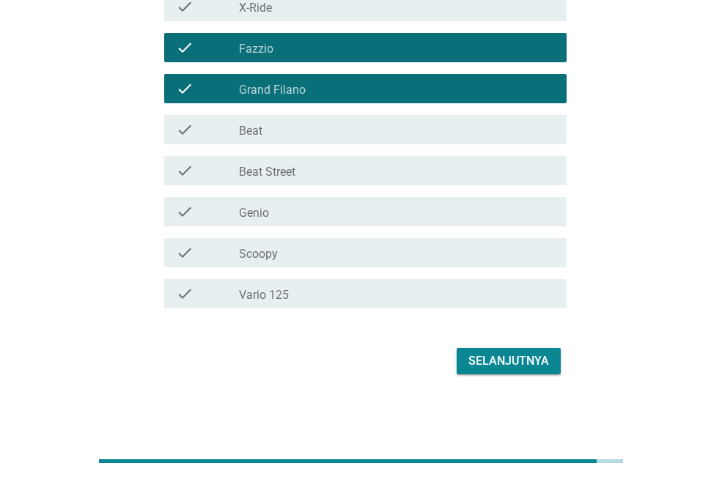
click at [507, 361] on div "Selanjutnya" at bounding box center [508, 362] width 81 height 18
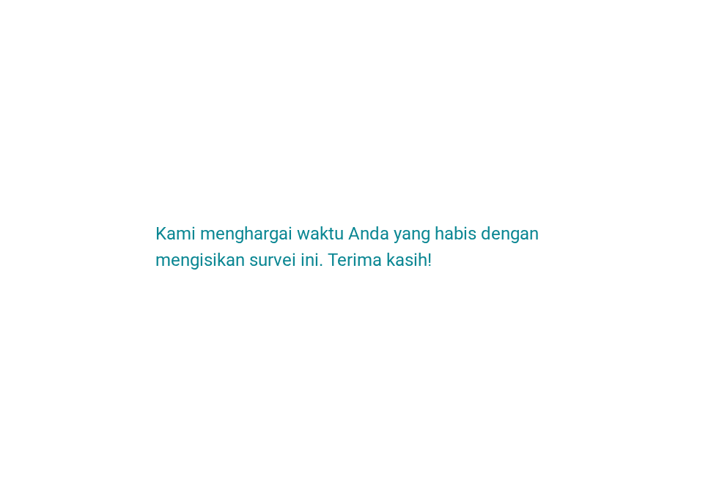
scroll to position [0, 0]
